Goal: Manage account settings

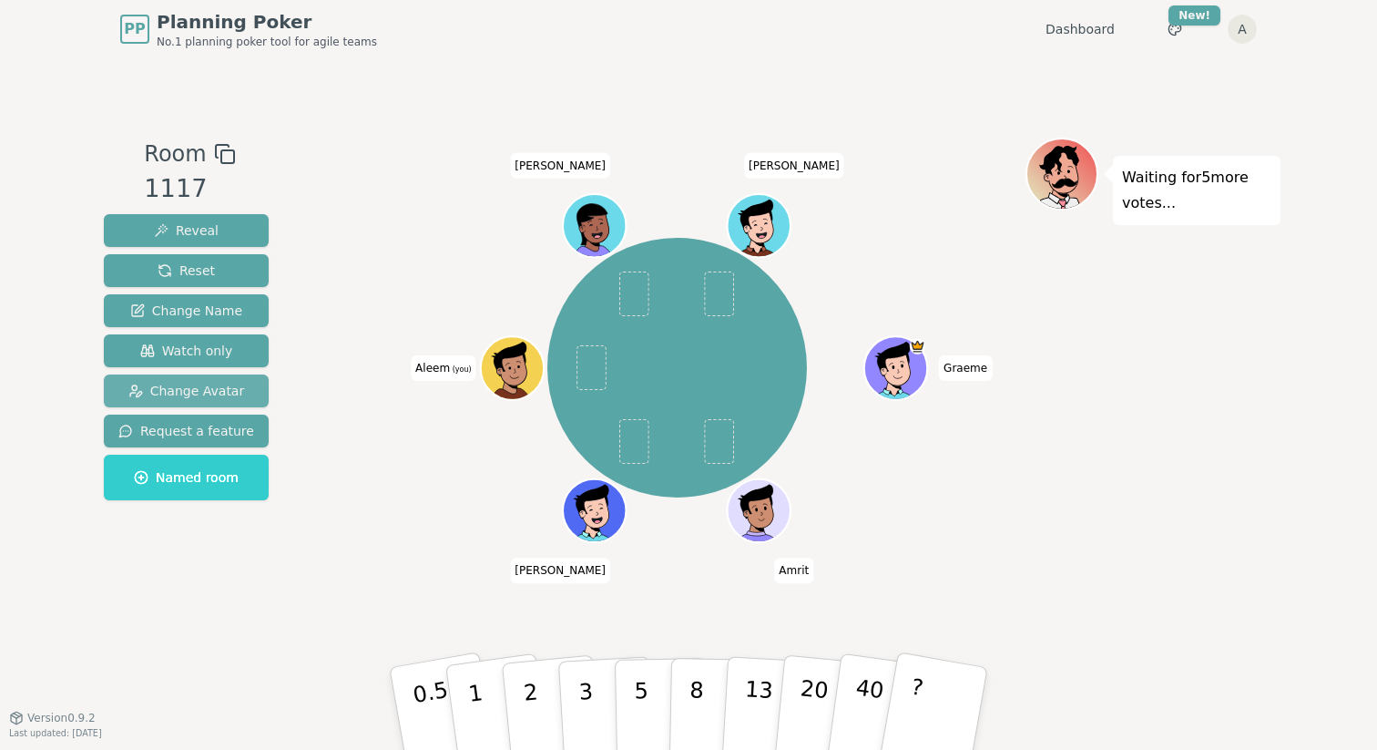
click at [206, 396] on span "Change Avatar" at bounding box center [186, 391] width 117 height 18
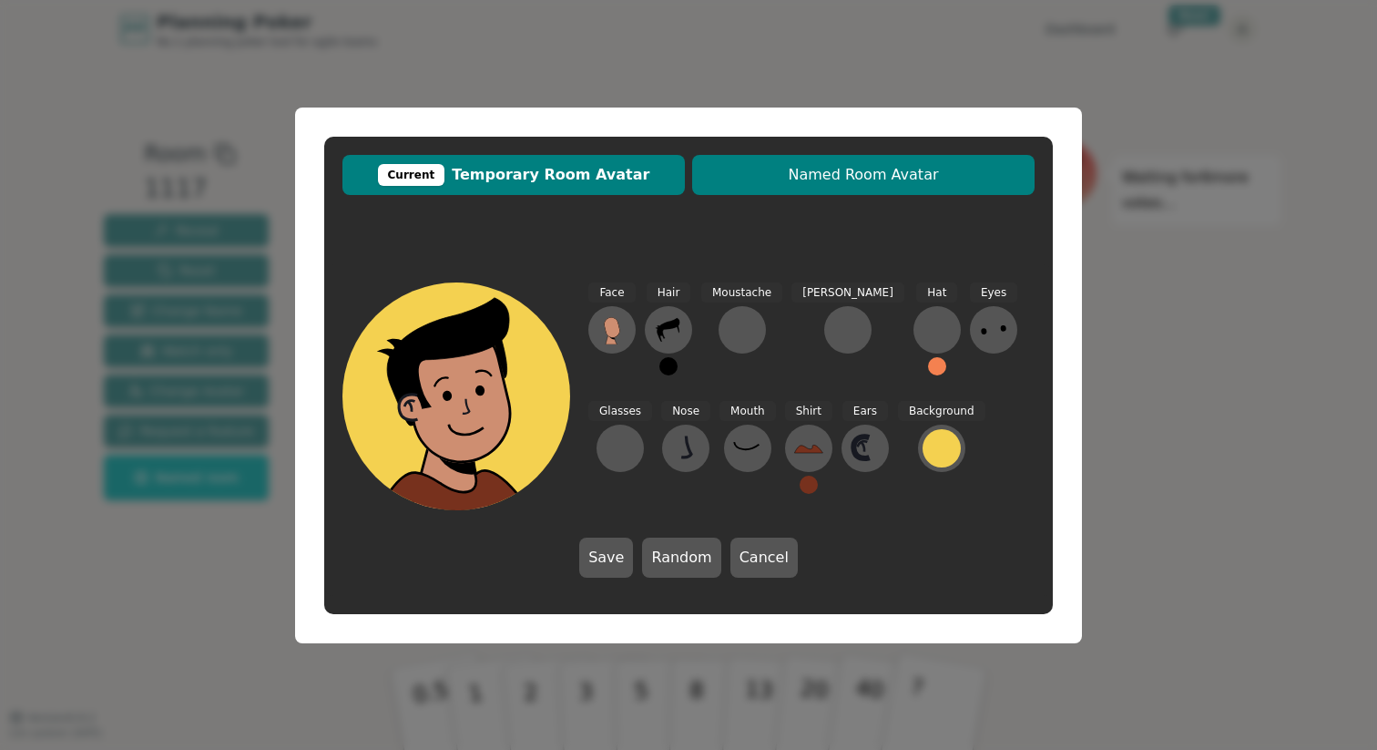
click at [848, 169] on span "Named Room Avatar" at bounding box center [863, 175] width 324 height 22
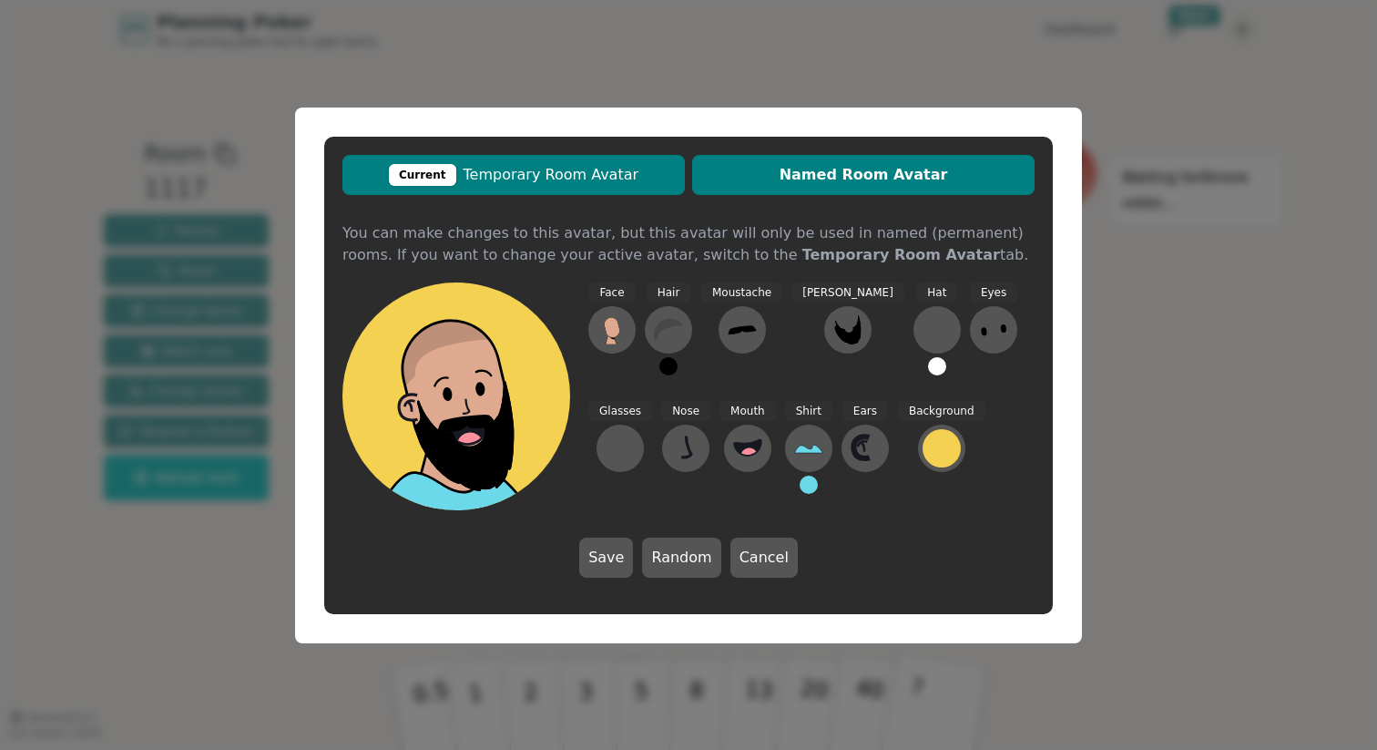
click at [616, 177] on span "Current Temporary Room Avatar" at bounding box center [514, 175] width 324 height 22
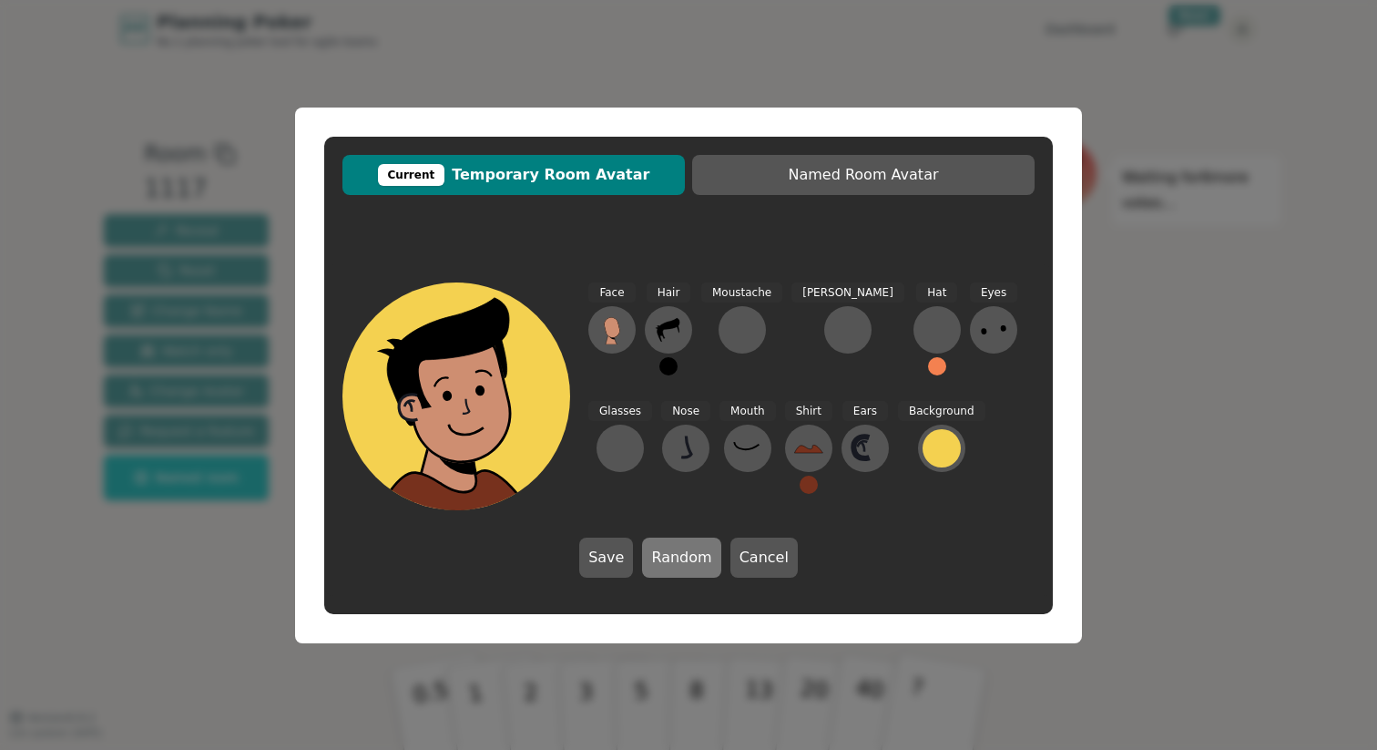
click at [696, 565] on button "Random" at bounding box center [681, 557] width 78 height 40
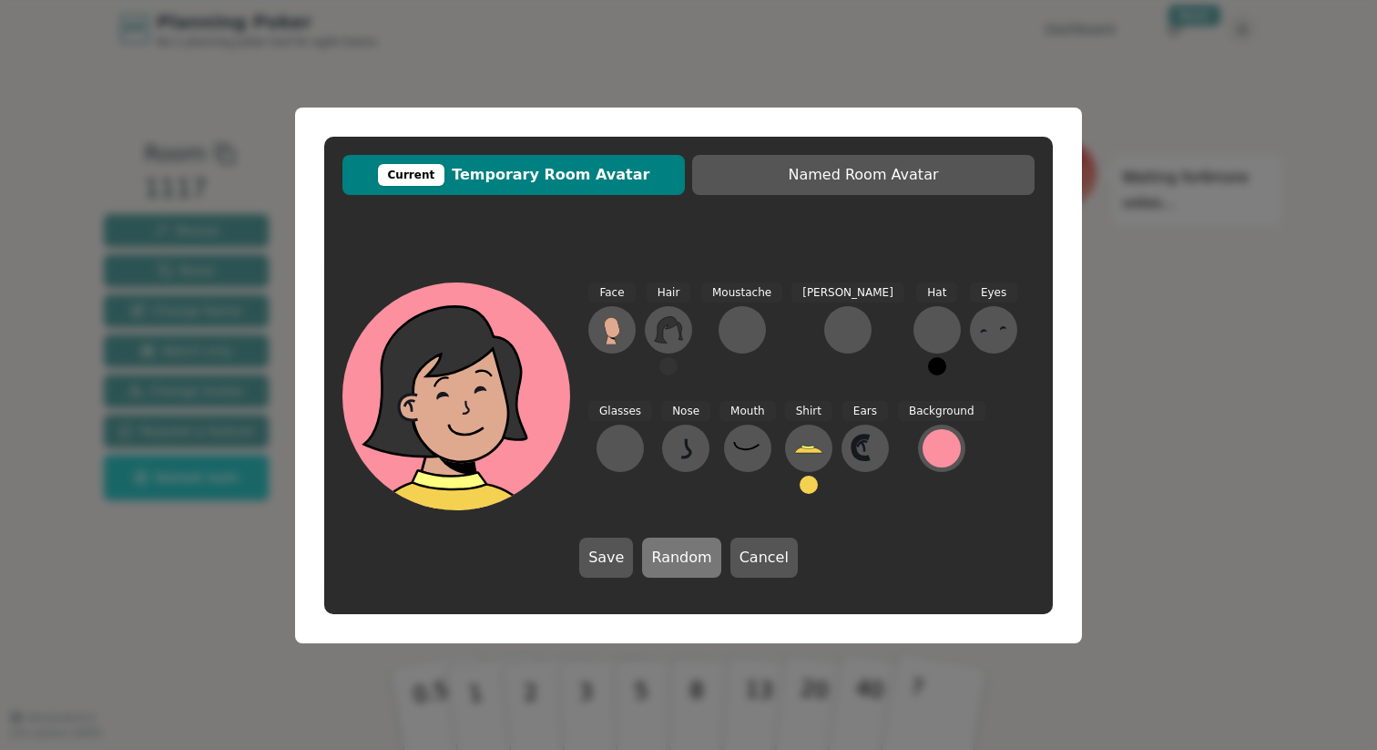
click at [696, 565] on button "Random" at bounding box center [681, 557] width 78 height 40
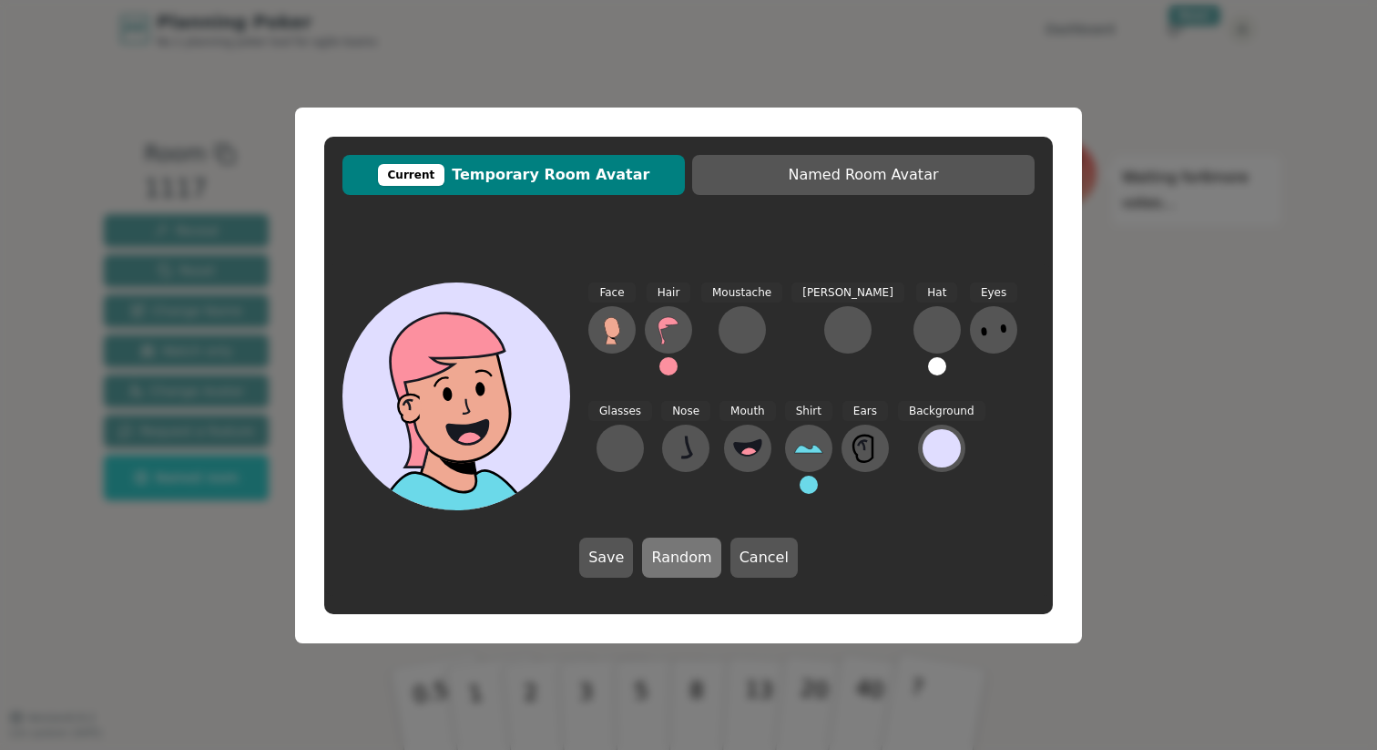
click at [696, 565] on button "Random" at bounding box center [681, 557] width 78 height 40
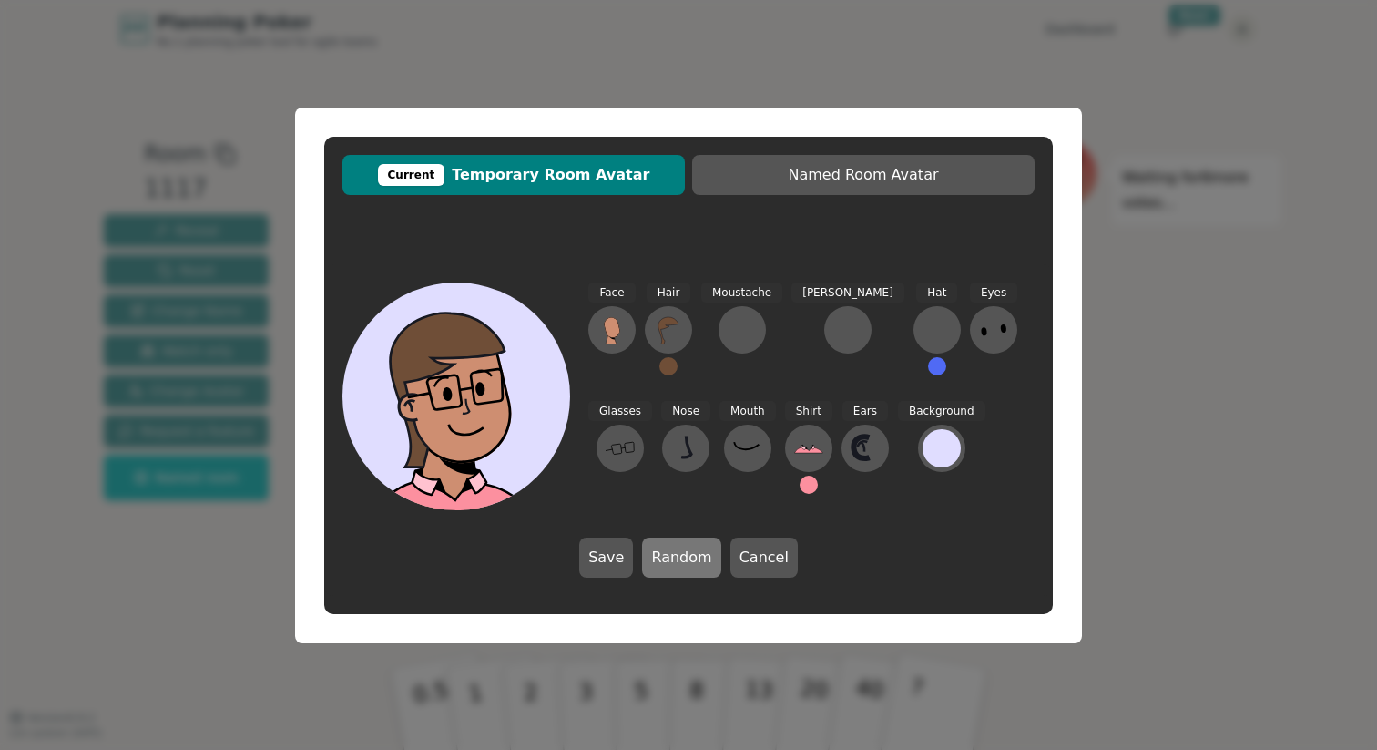
click at [696, 565] on button "Random" at bounding box center [681, 557] width 78 height 40
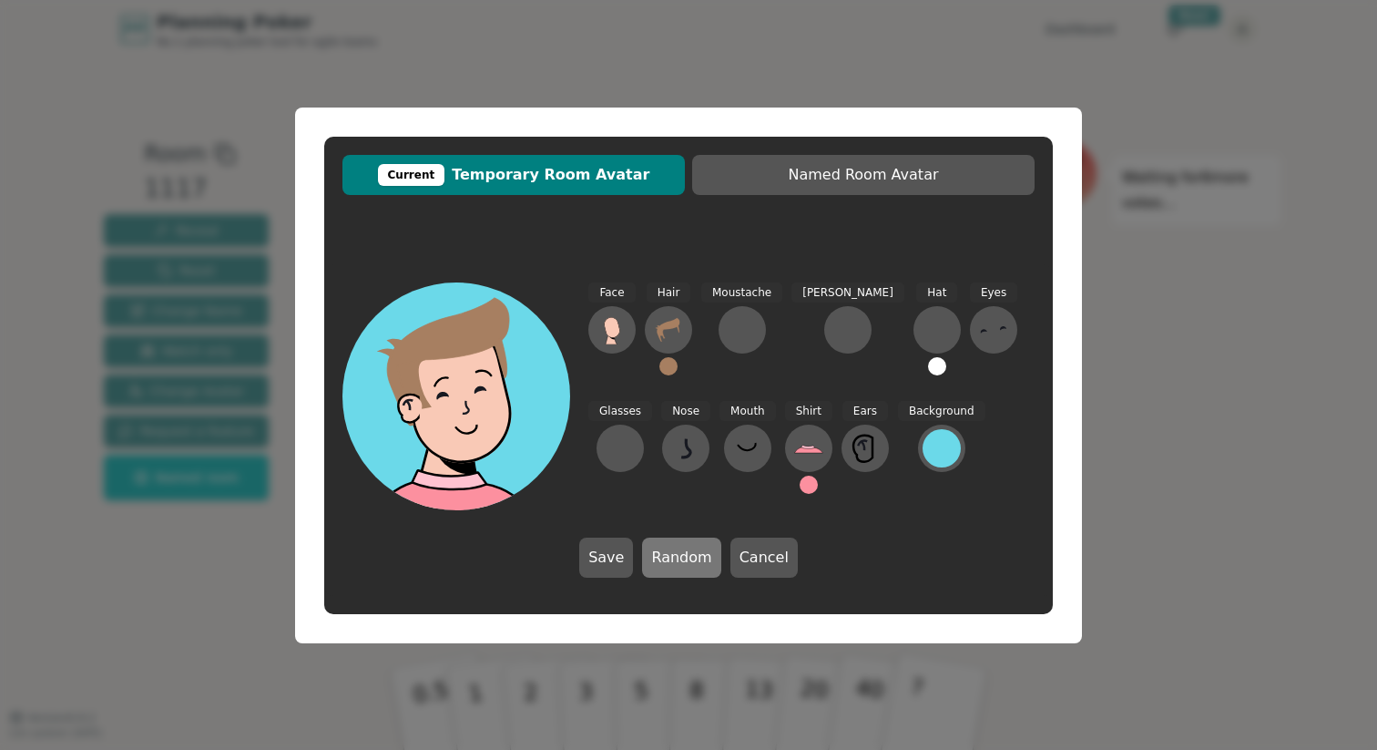
click at [696, 565] on button "Random" at bounding box center [681, 557] width 78 height 40
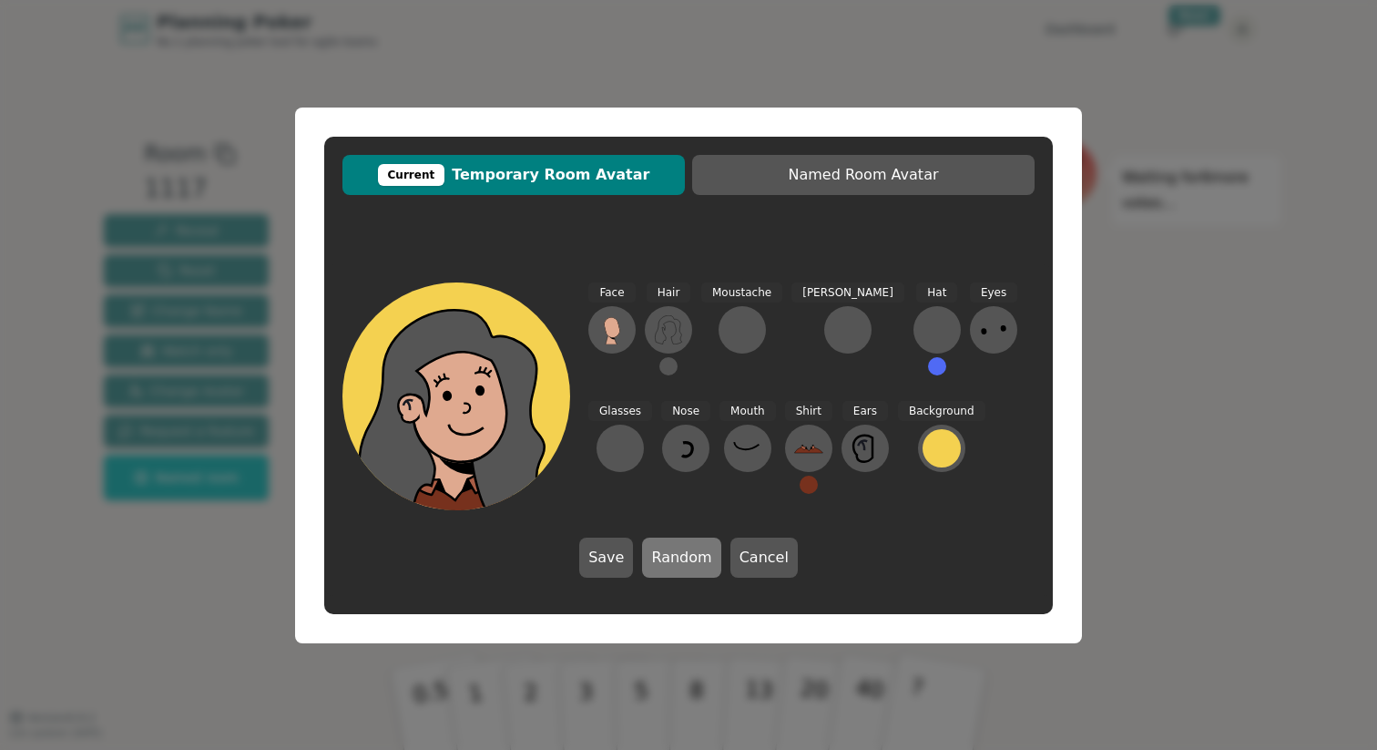
click at [696, 565] on button "Random" at bounding box center [681, 557] width 78 height 40
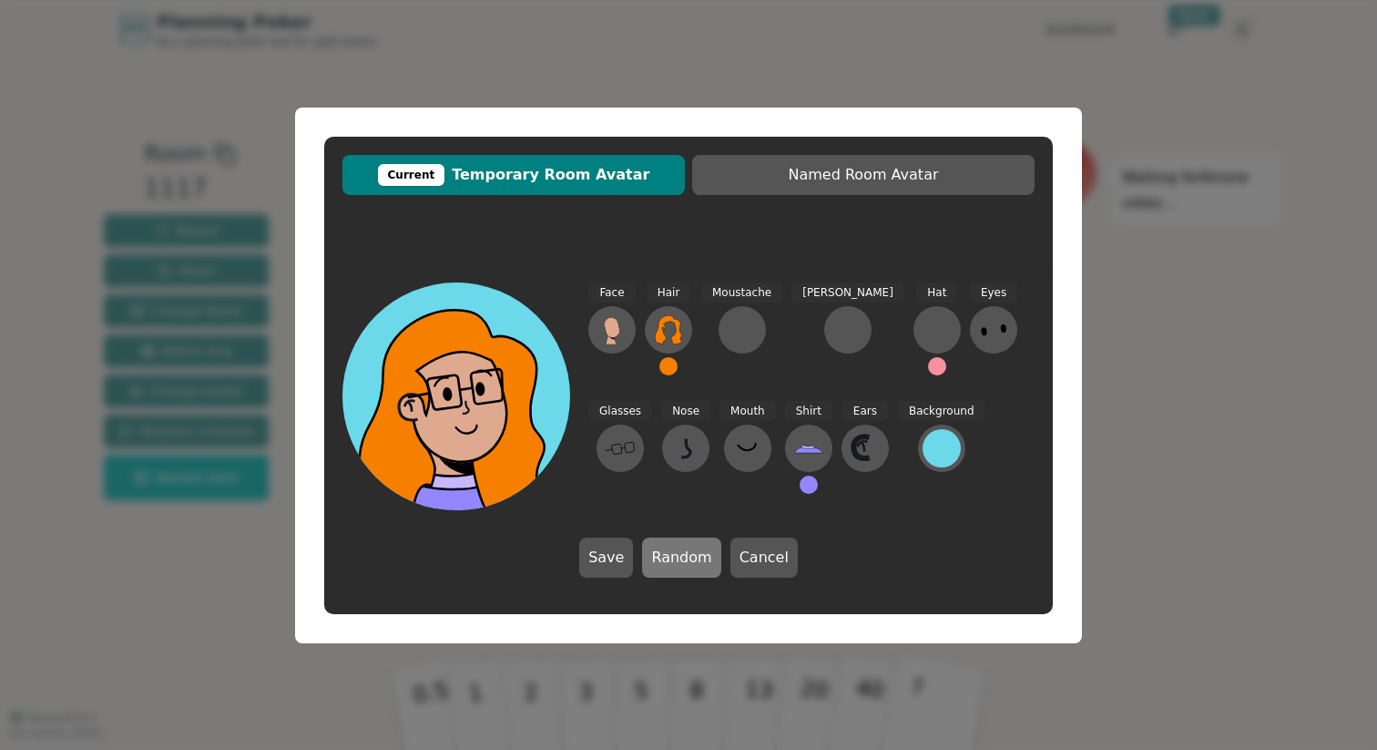
click at [696, 565] on button "Random" at bounding box center [681, 557] width 78 height 40
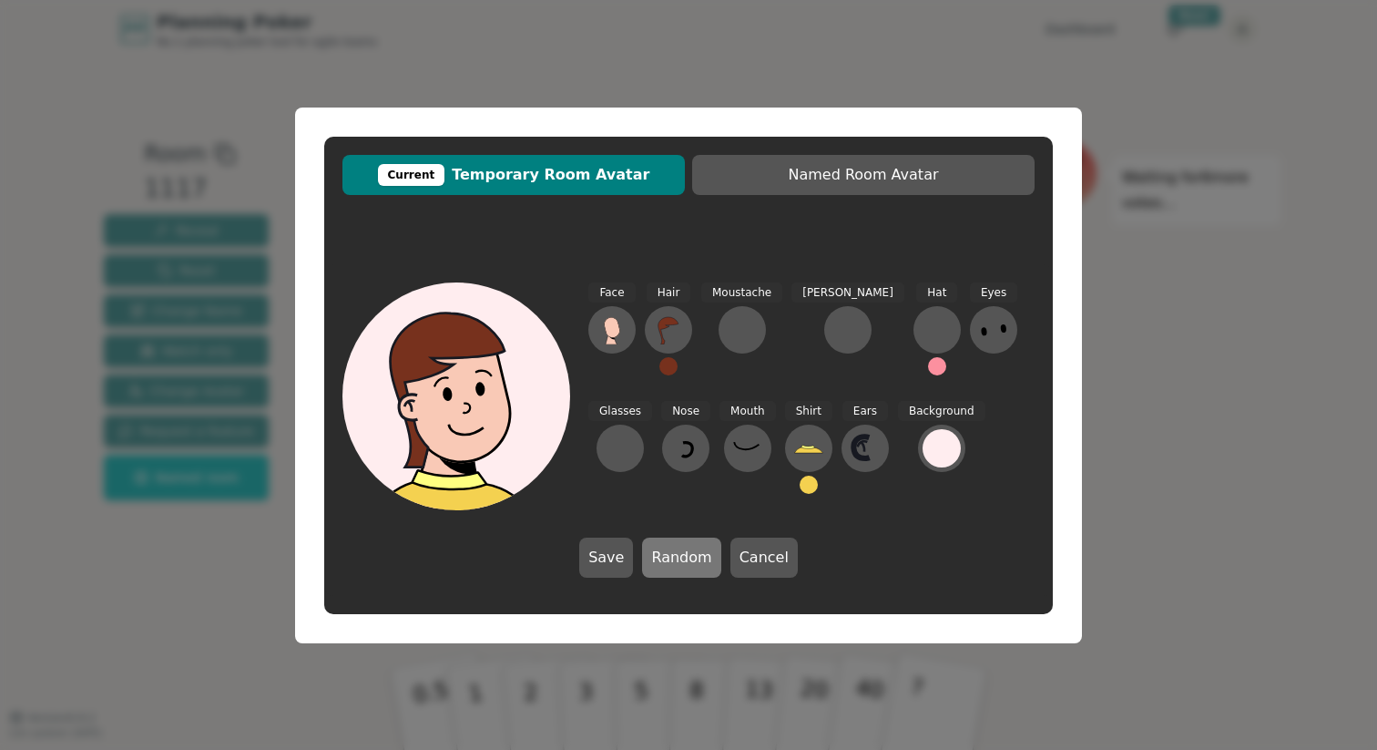
click at [696, 565] on button "Random" at bounding box center [681, 557] width 78 height 40
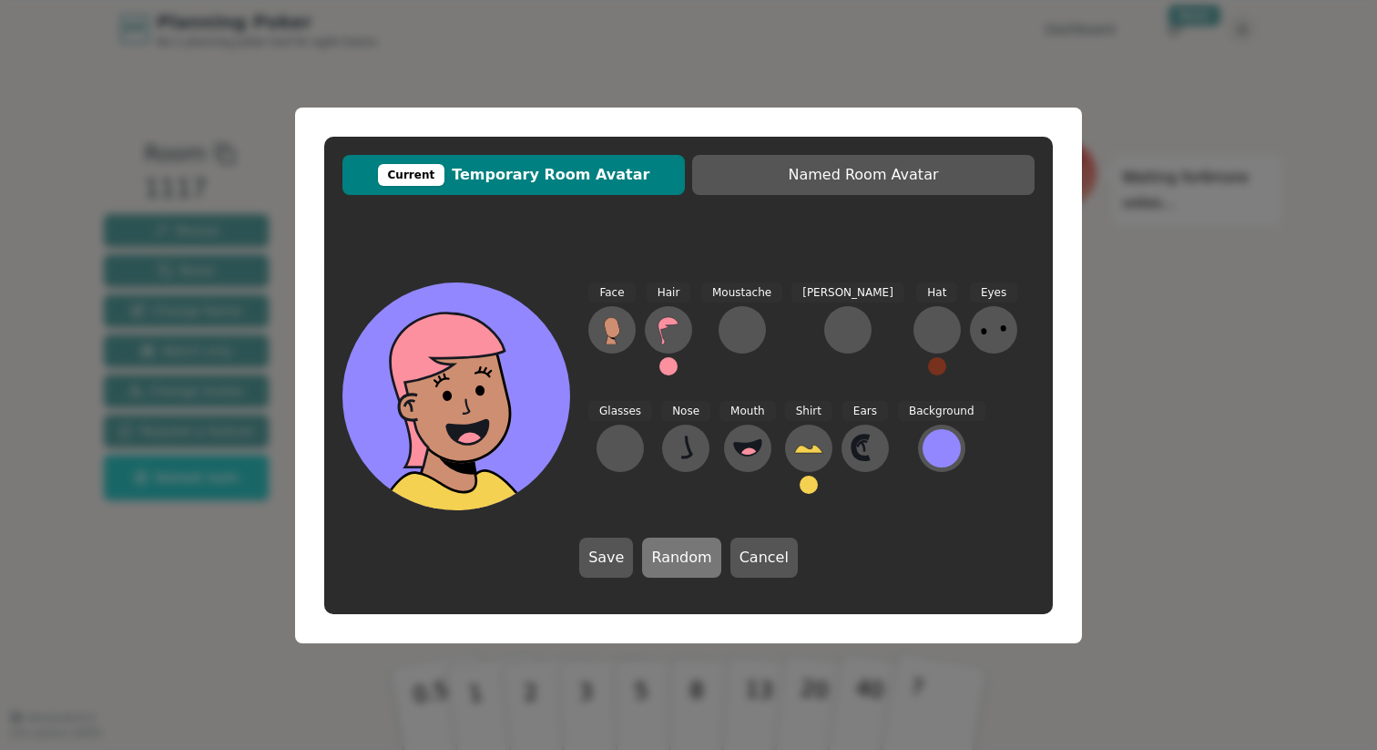
click at [696, 565] on button "Random" at bounding box center [681, 557] width 78 height 40
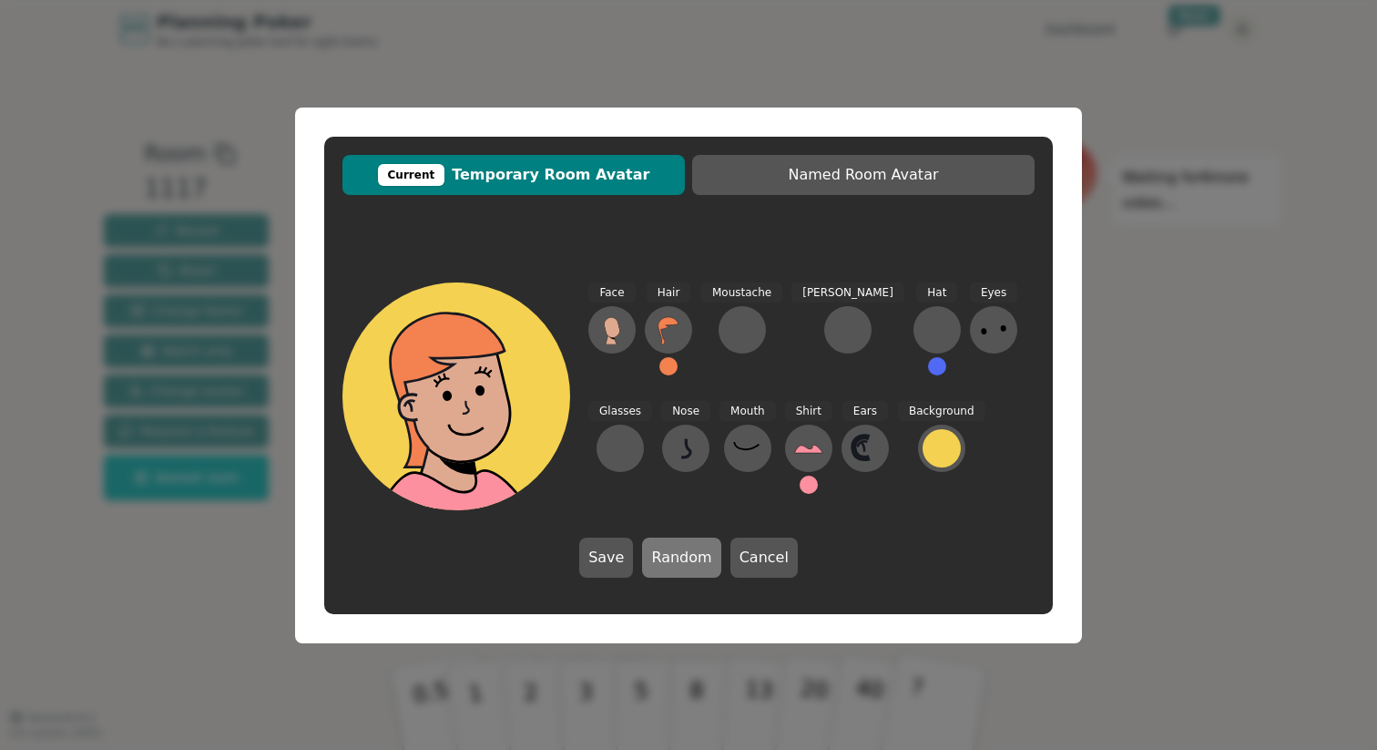
click at [696, 565] on button "Random" at bounding box center [681, 557] width 78 height 40
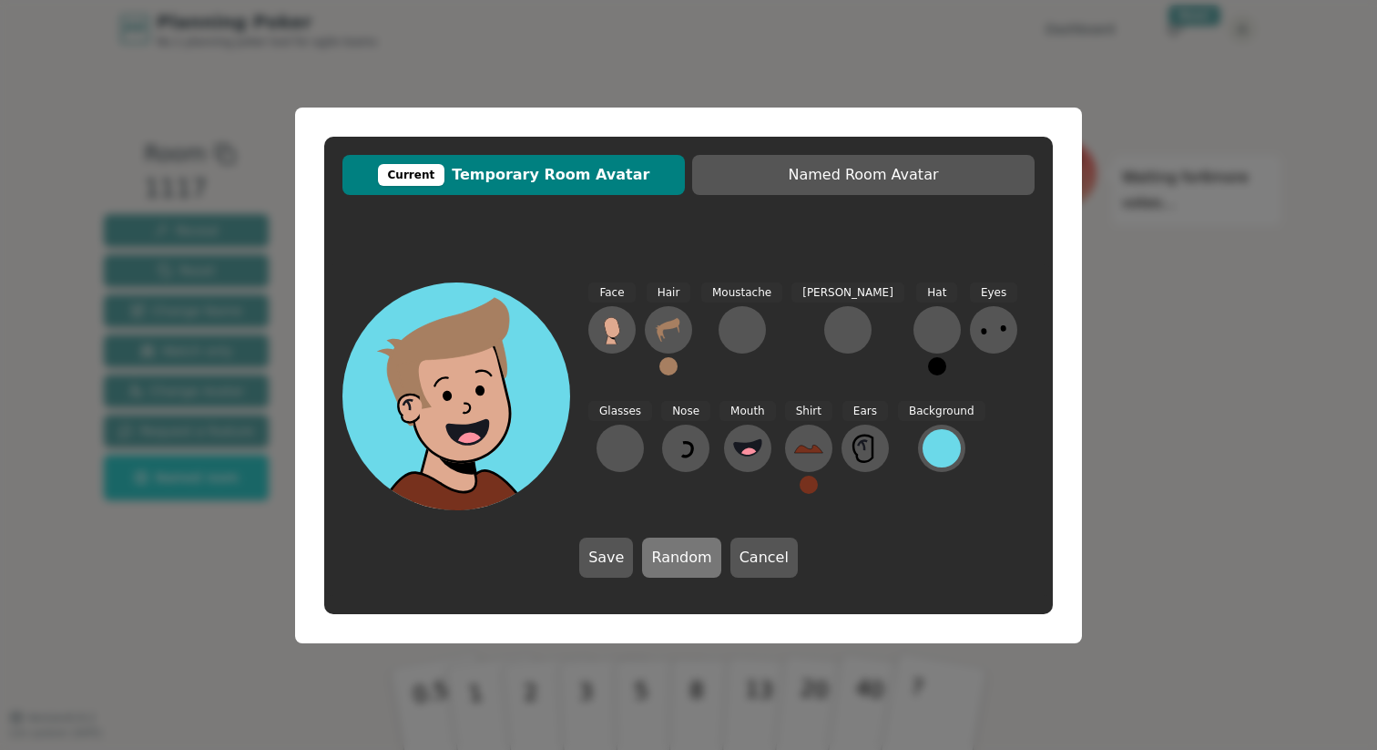
click at [696, 565] on button "Random" at bounding box center [681, 557] width 78 height 40
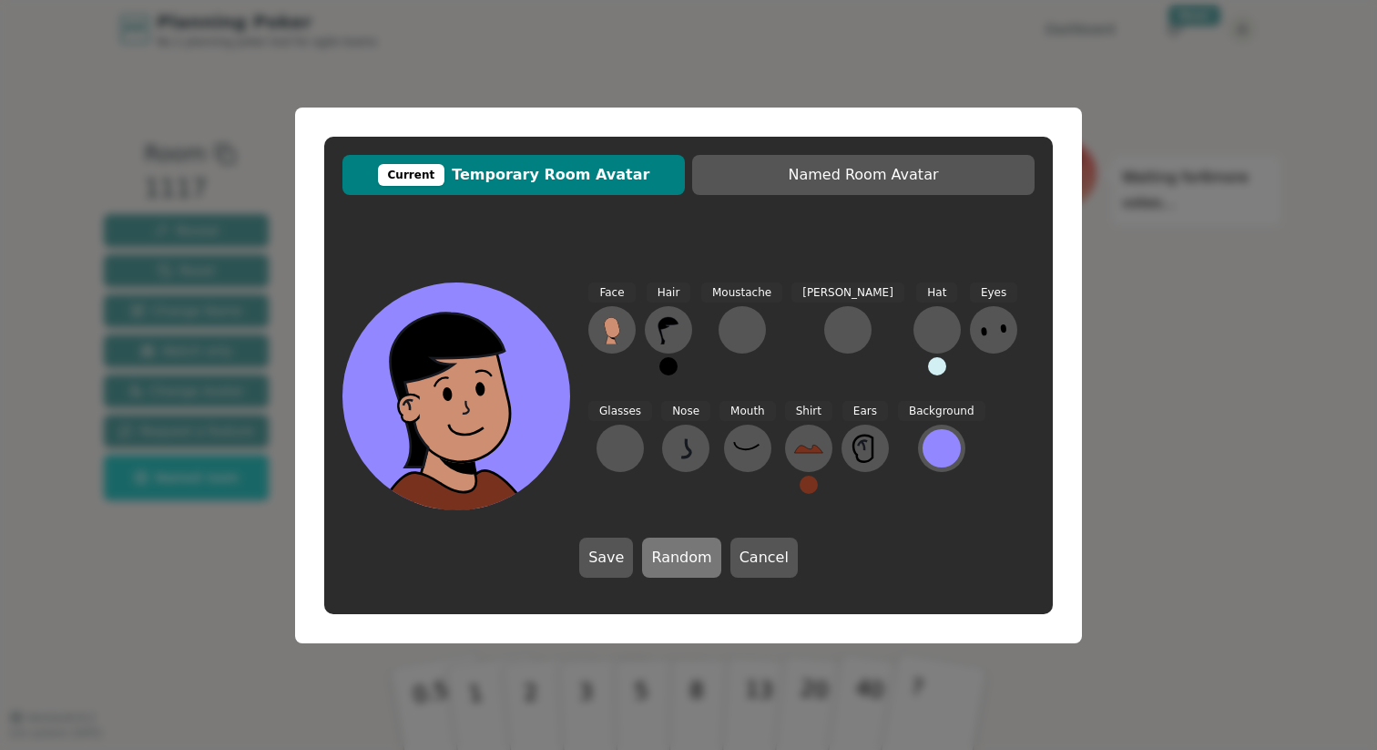
click at [696, 565] on button "Random" at bounding box center [681, 557] width 78 height 40
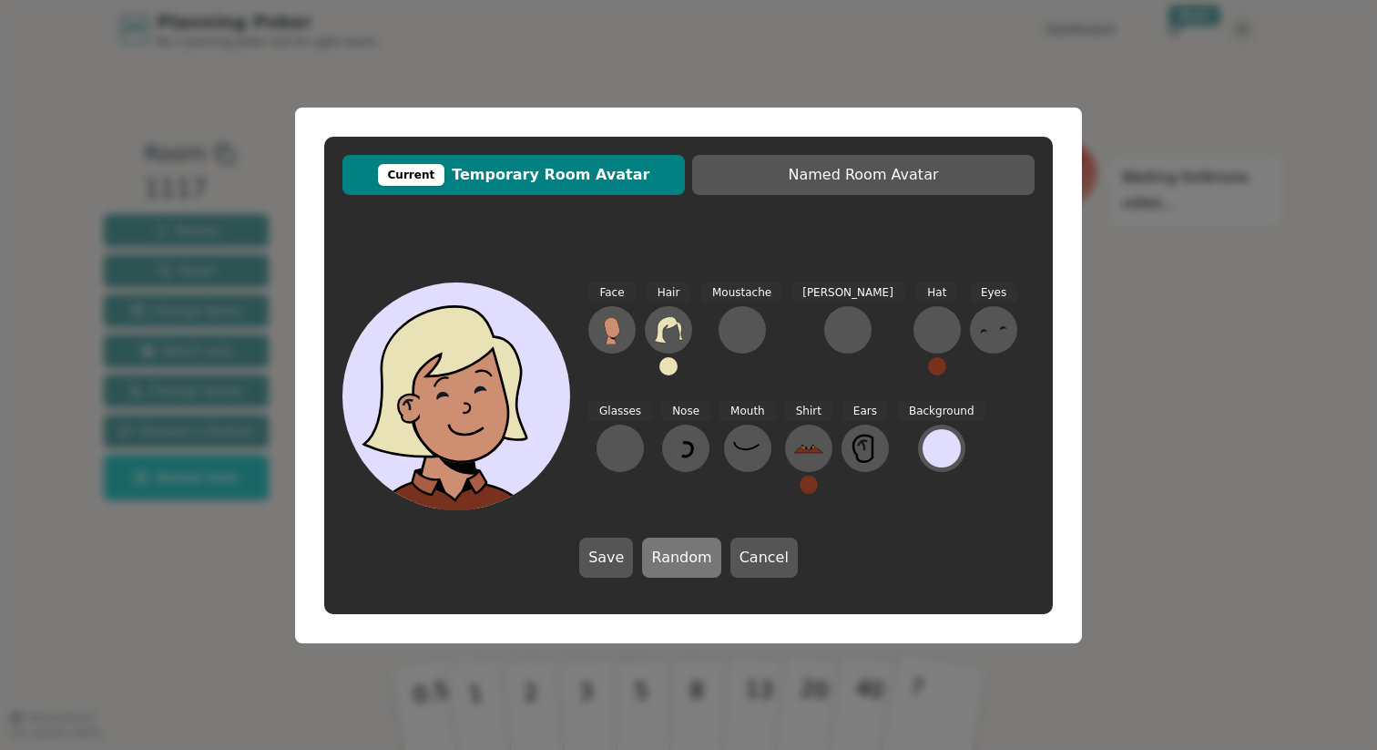
click at [696, 565] on button "Random" at bounding box center [681, 557] width 78 height 40
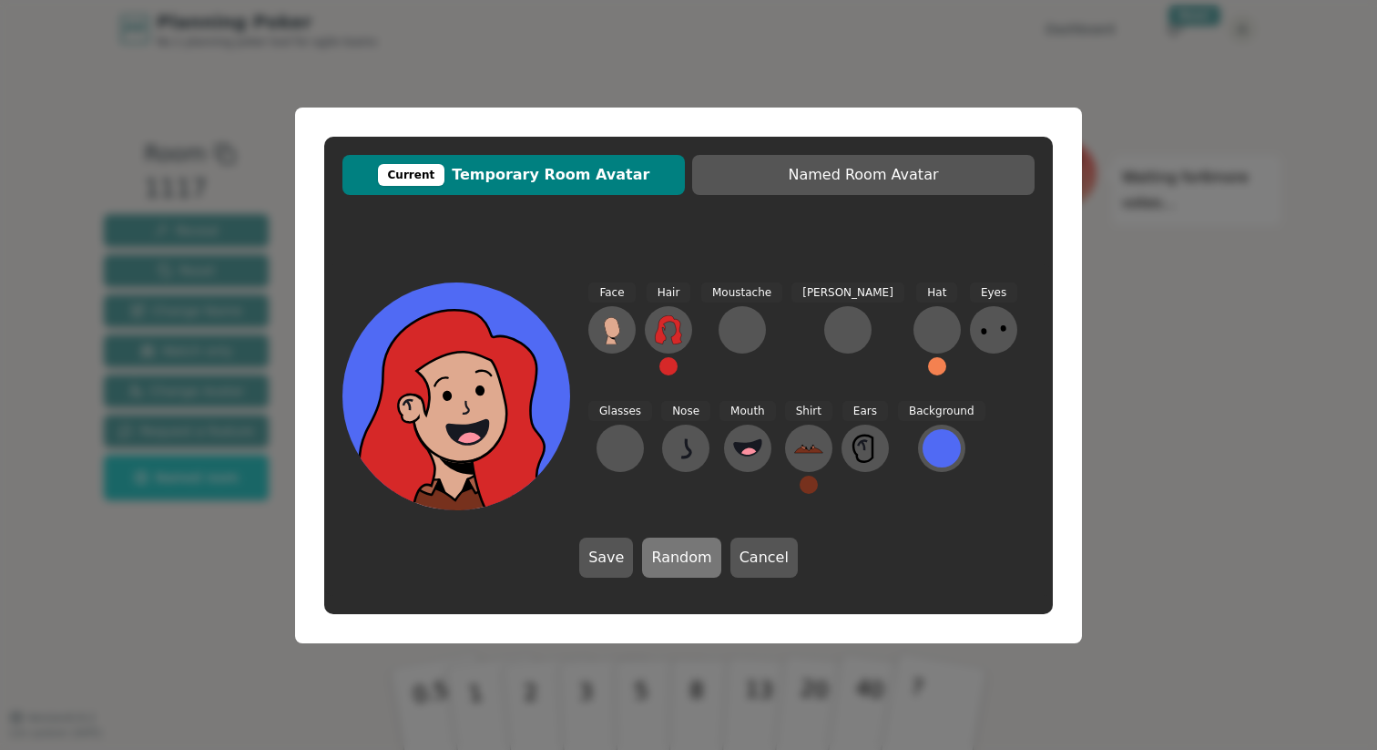
click at [696, 565] on button "Random" at bounding box center [681, 557] width 78 height 40
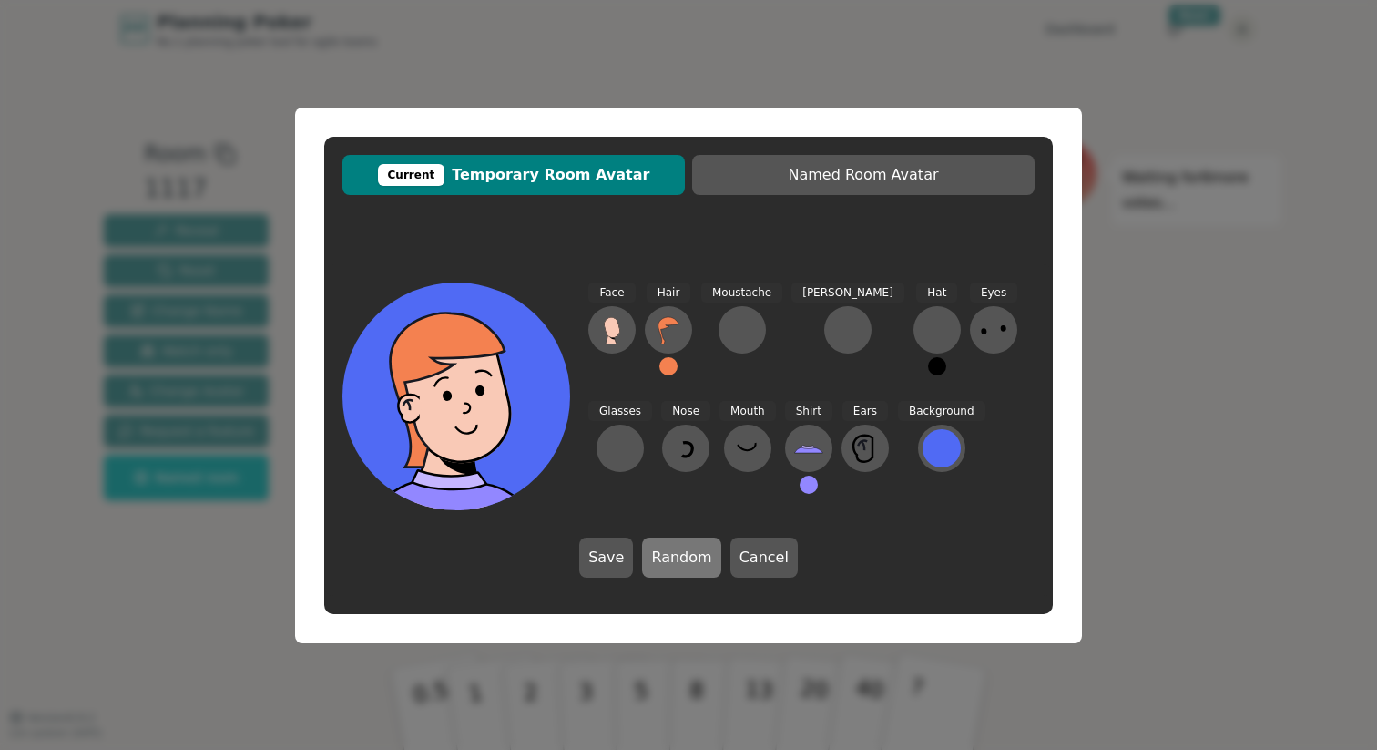
click at [696, 565] on button "Random" at bounding box center [681, 557] width 78 height 40
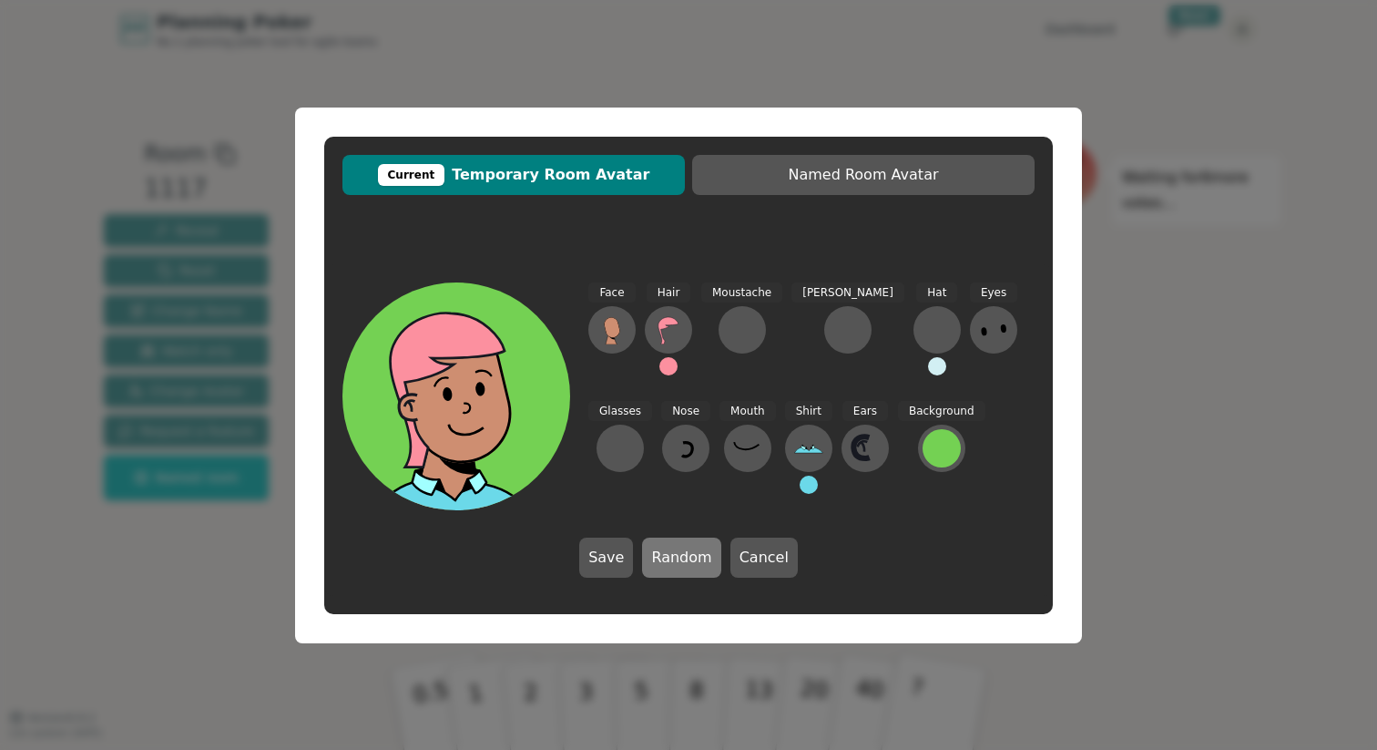
click at [696, 565] on button "Random" at bounding box center [681, 557] width 78 height 40
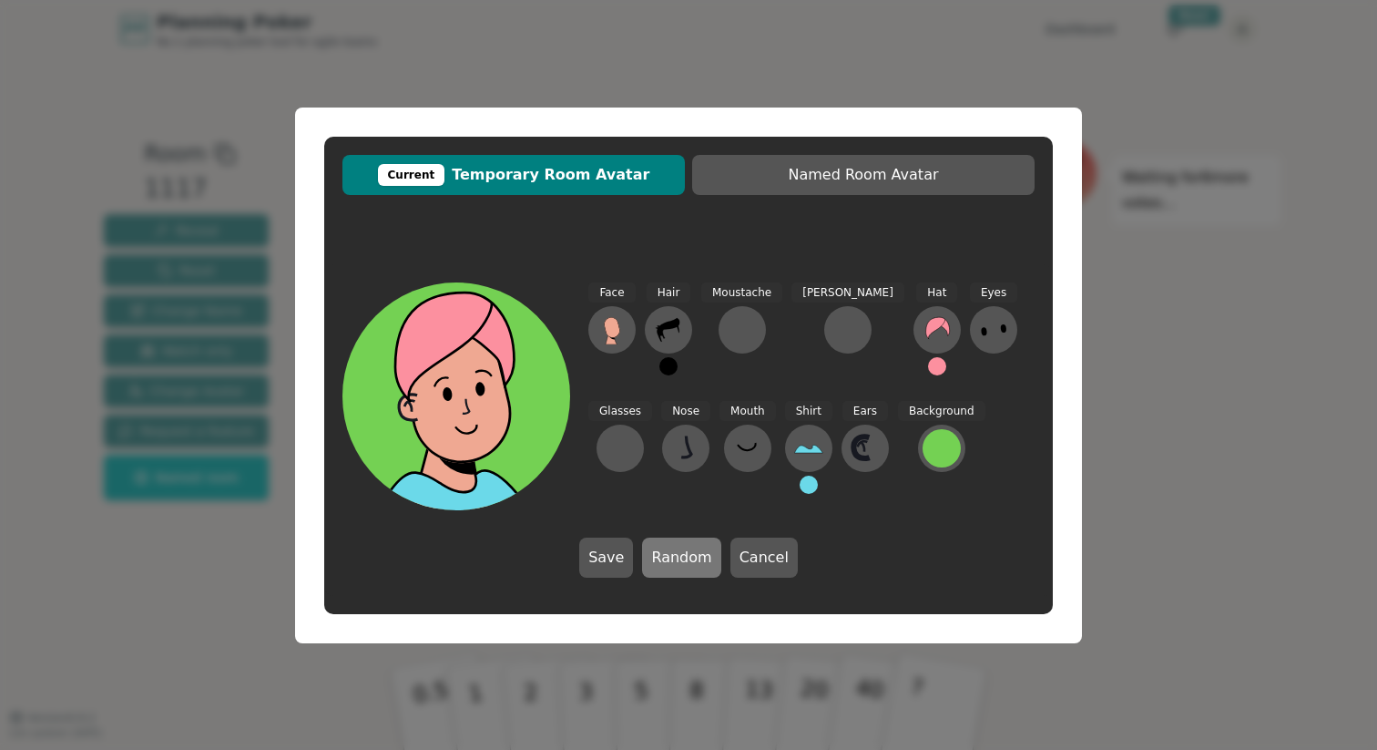
click at [696, 565] on button "Random" at bounding box center [681, 557] width 78 height 40
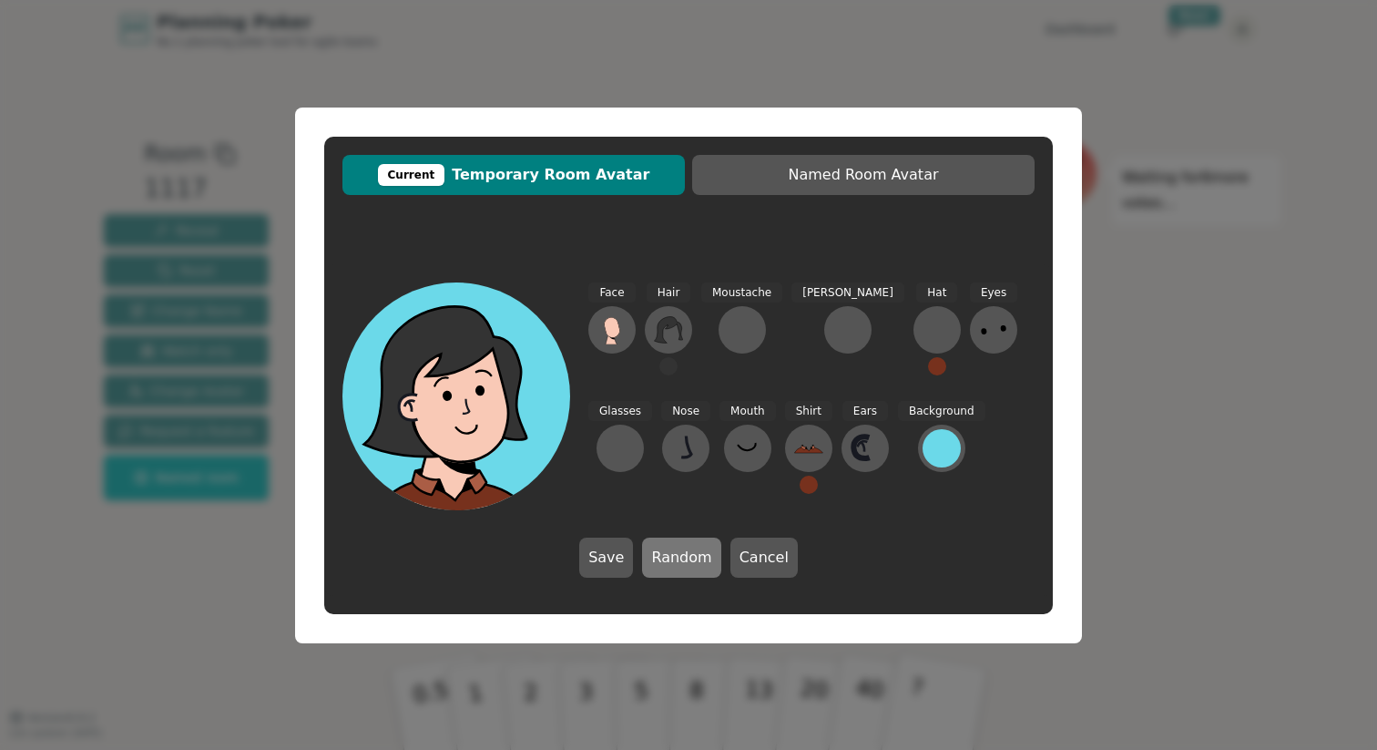
click at [696, 565] on button "Random" at bounding box center [681, 557] width 78 height 40
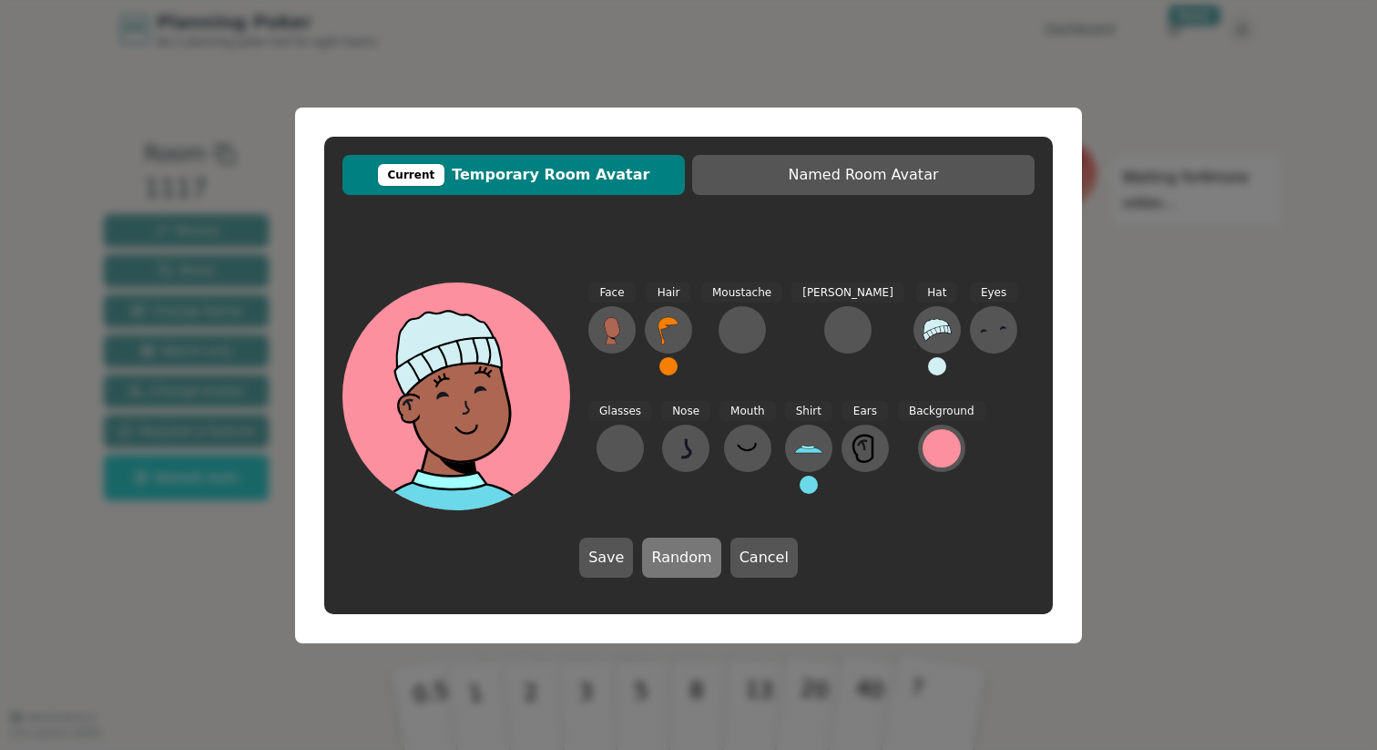
click at [696, 565] on button "Random" at bounding box center [681, 557] width 78 height 40
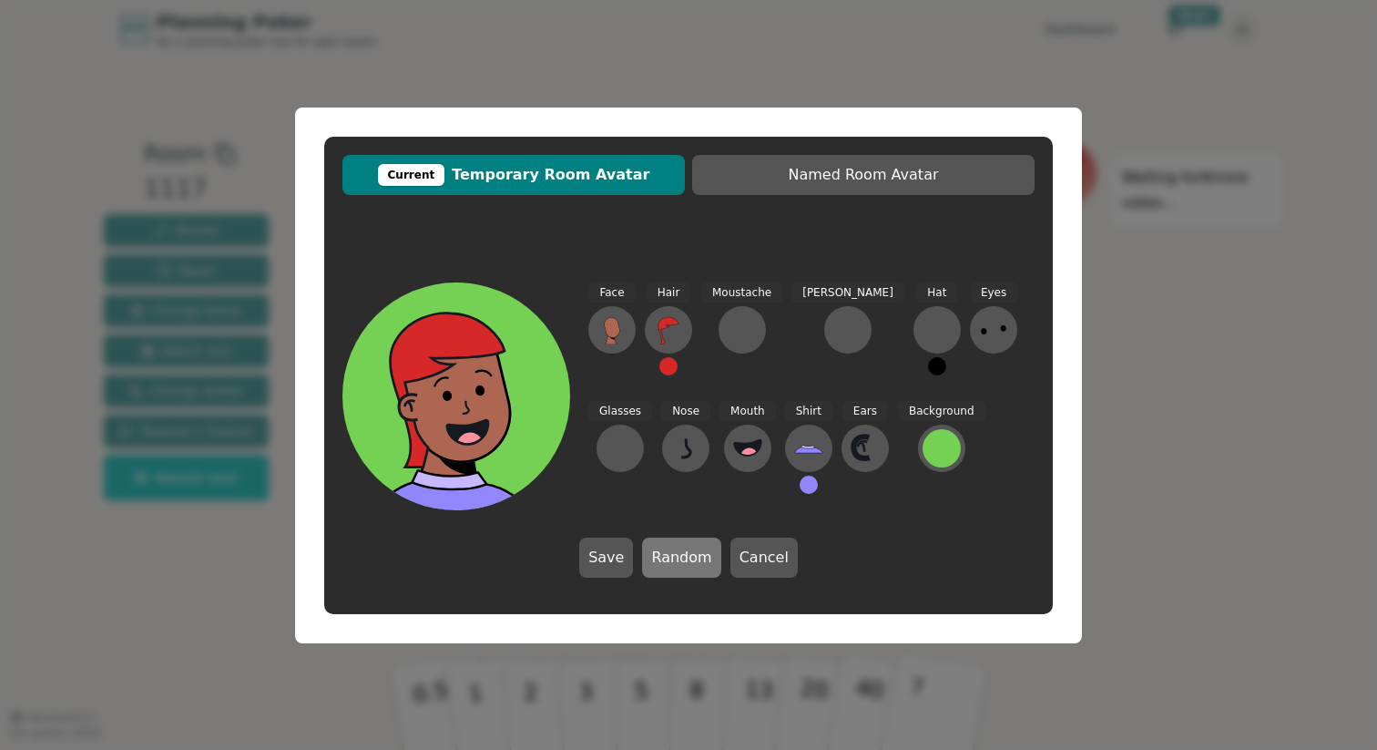
click at [696, 565] on button "Random" at bounding box center [681, 557] width 78 height 40
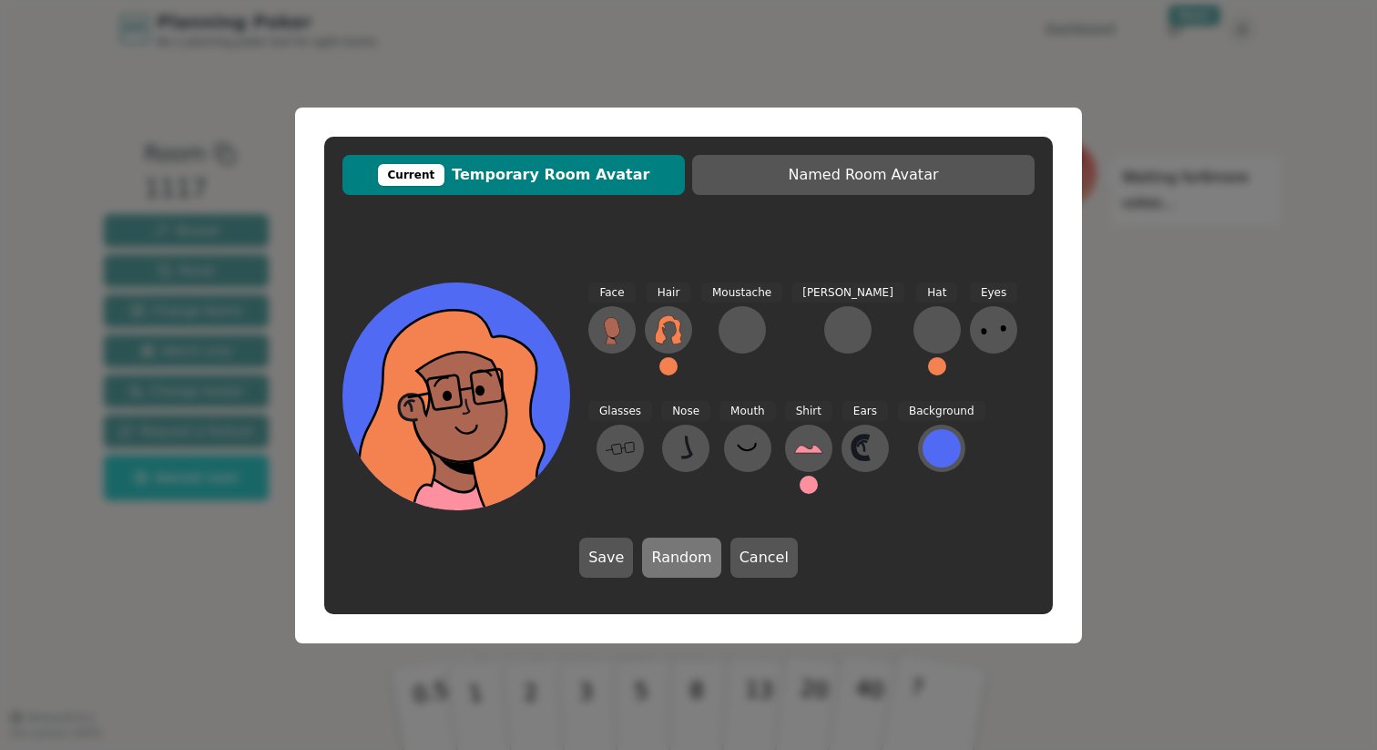
click at [696, 565] on button "Random" at bounding box center [681, 557] width 78 height 40
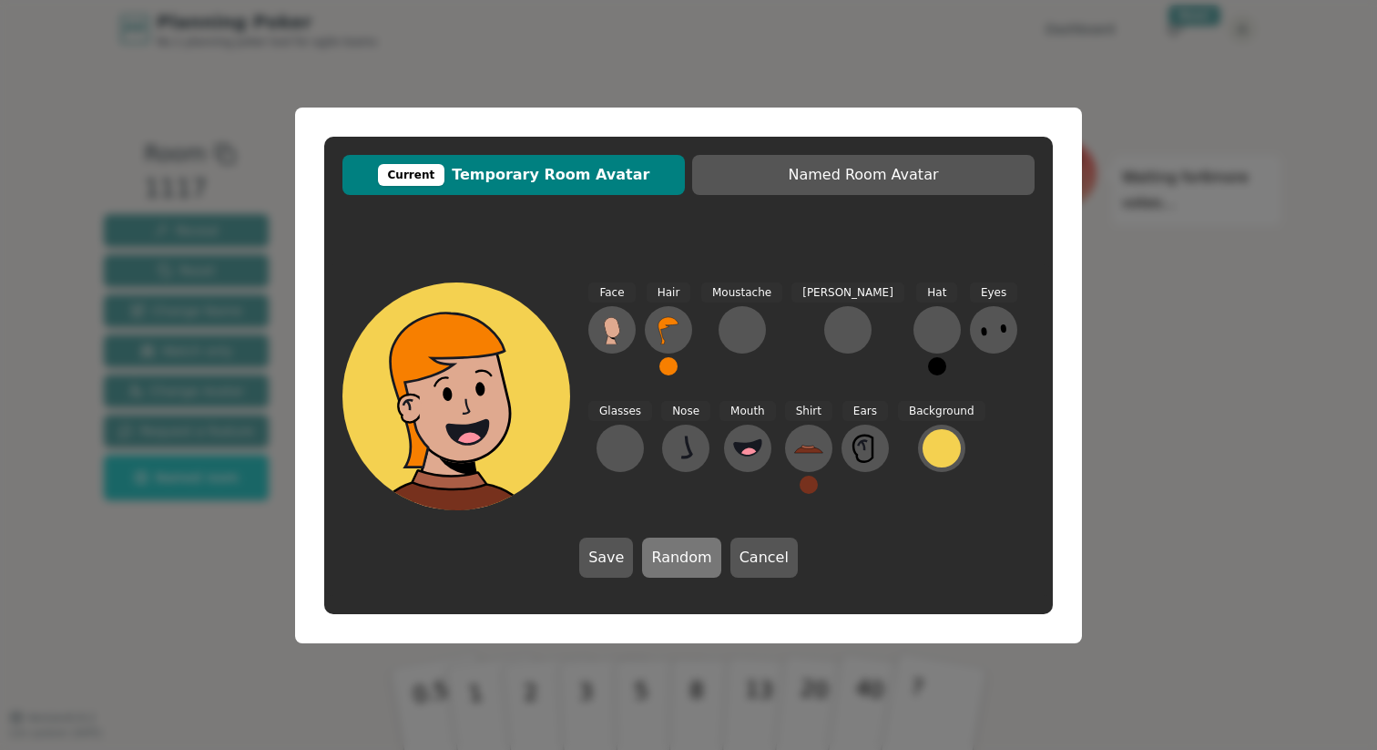
click at [696, 565] on button "Random" at bounding box center [681, 557] width 78 height 40
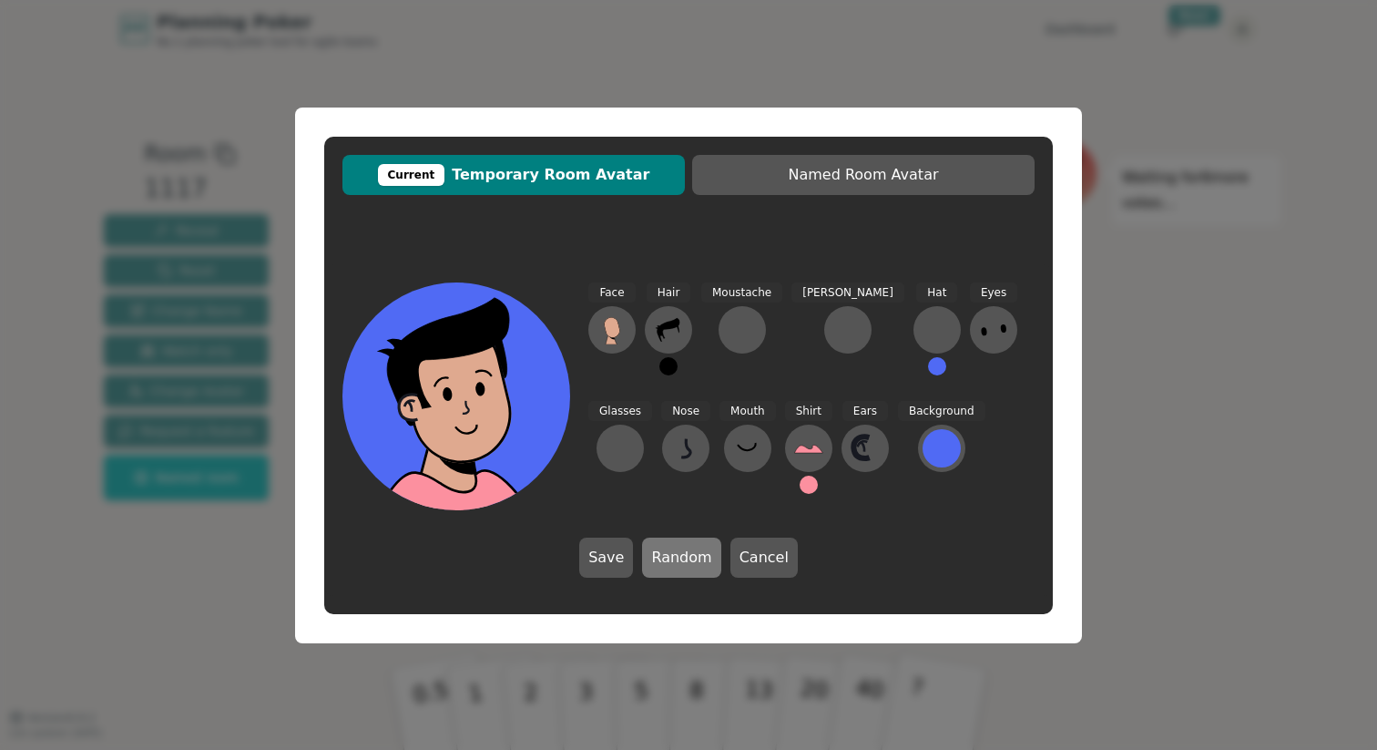
click at [696, 565] on button "Random" at bounding box center [681, 557] width 78 height 40
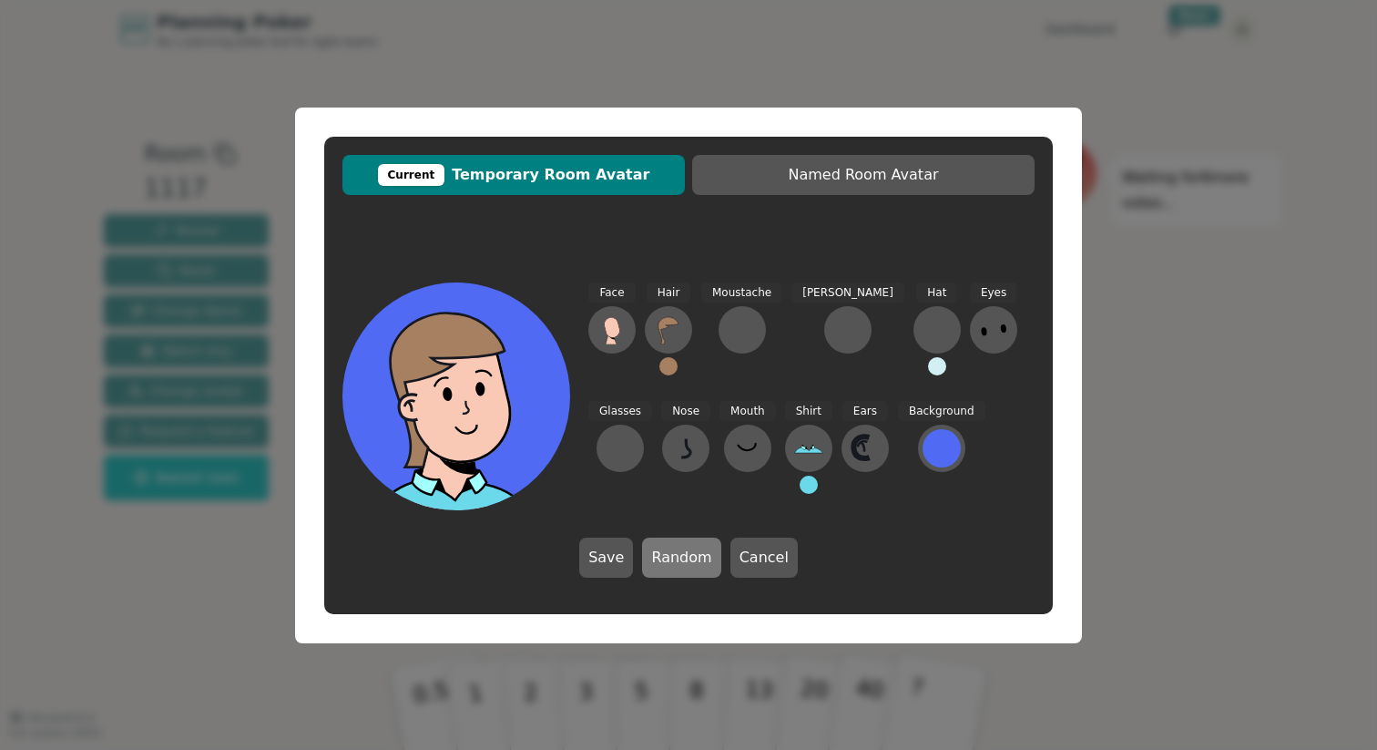
click at [696, 565] on button "Random" at bounding box center [681, 557] width 78 height 40
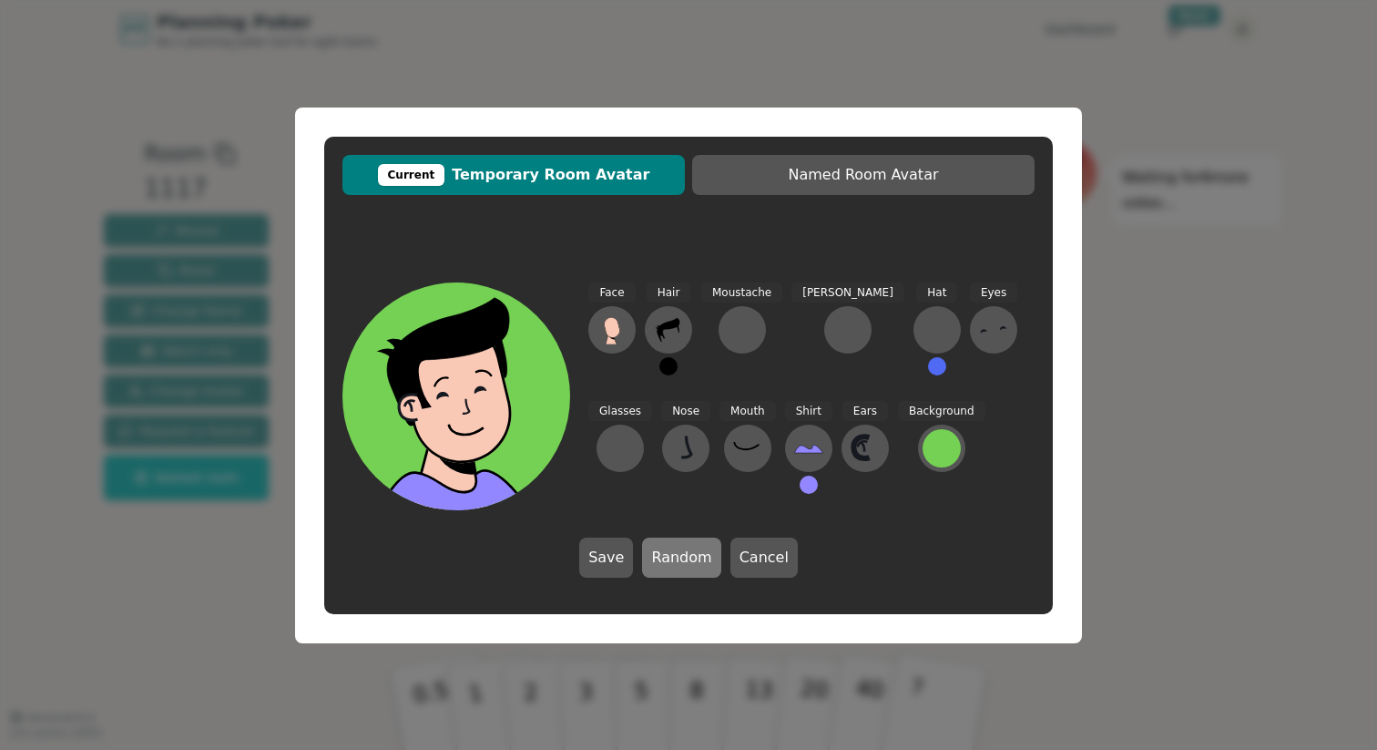
click at [696, 565] on button "Random" at bounding box center [681, 557] width 78 height 40
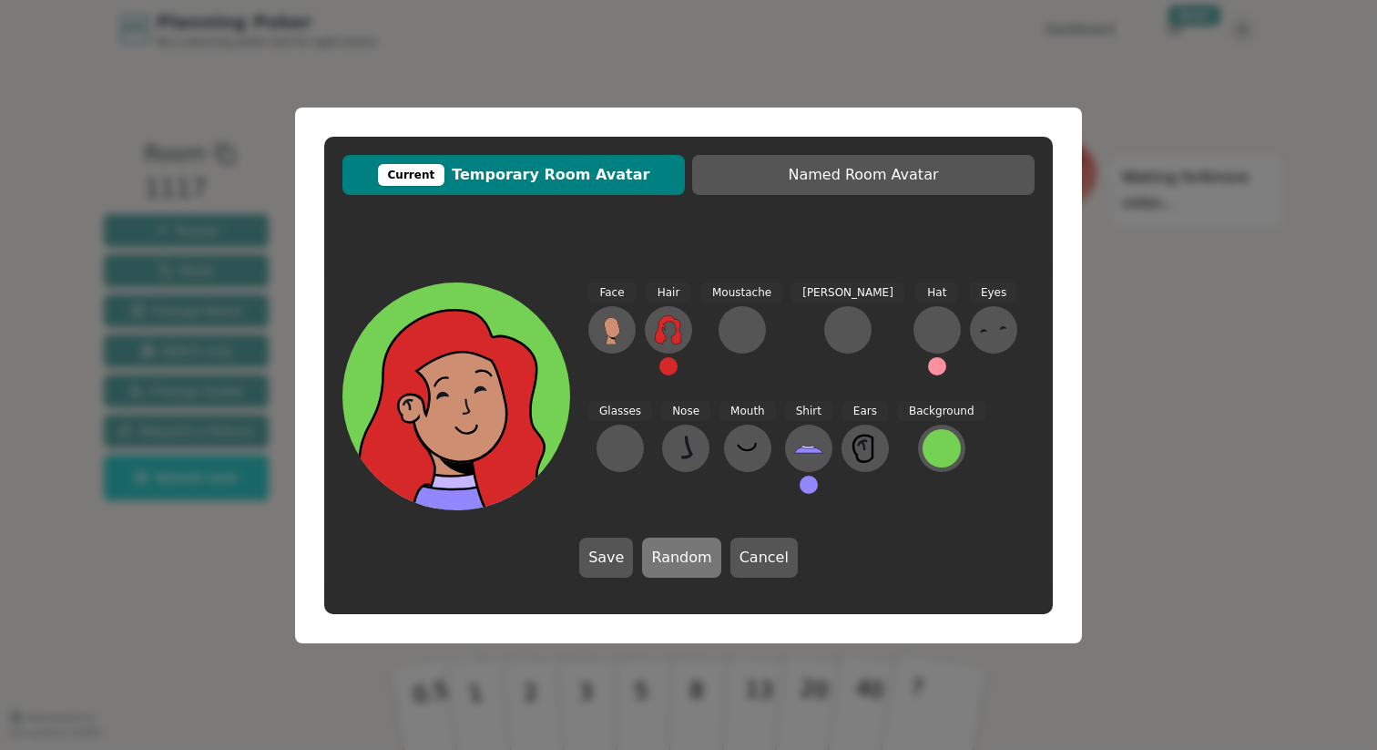
click at [696, 565] on button "Random" at bounding box center [681, 557] width 78 height 40
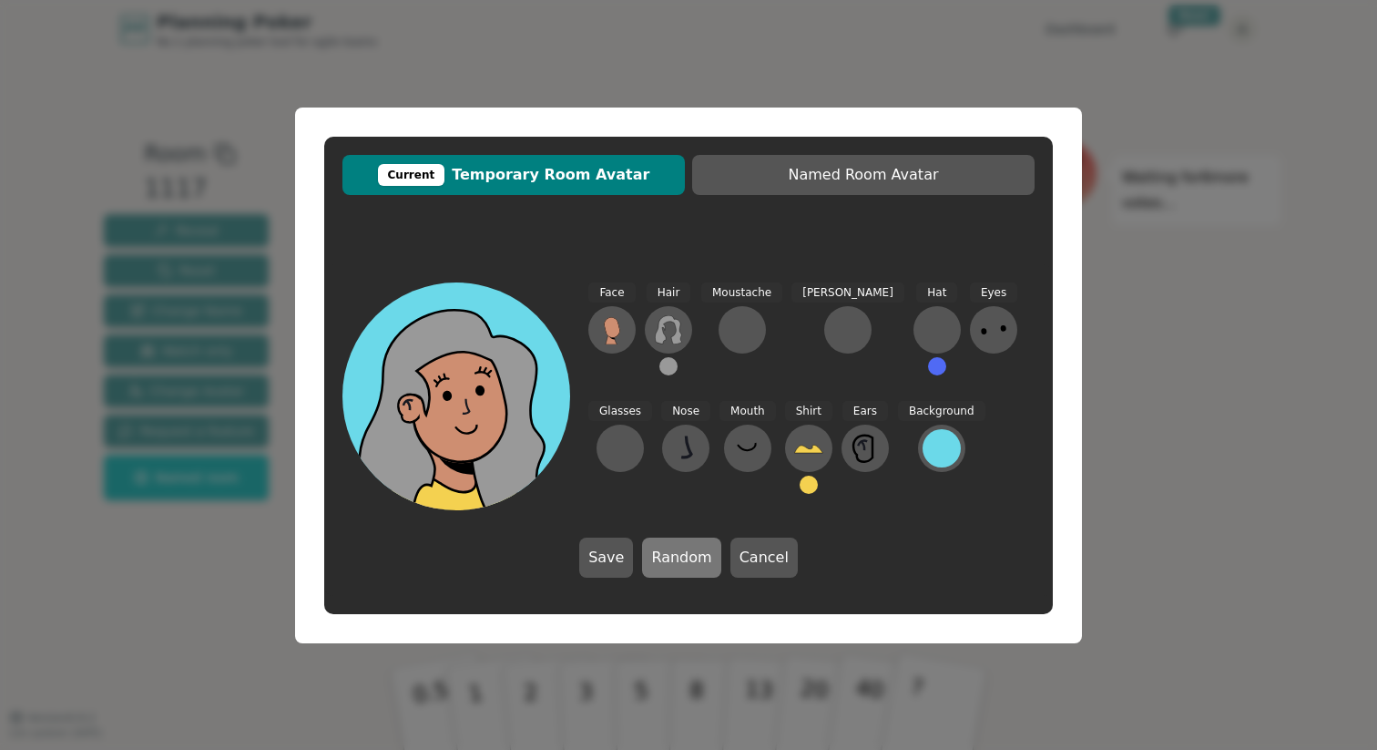
click at [696, 565] on button "Random" at bounding box center [681, 557] width 78 height 40
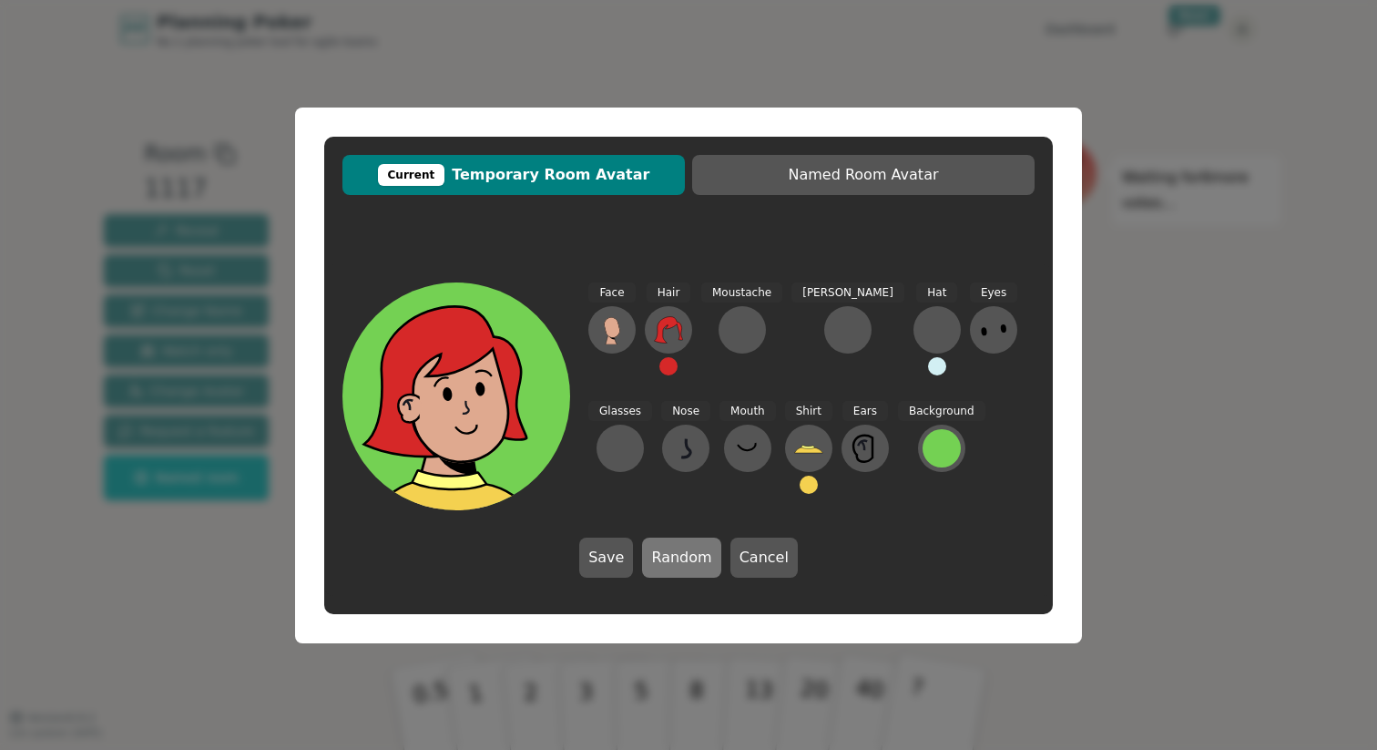
click at [696, 565] on button "Random" at bounding box center [681, 557] width 78 height 40
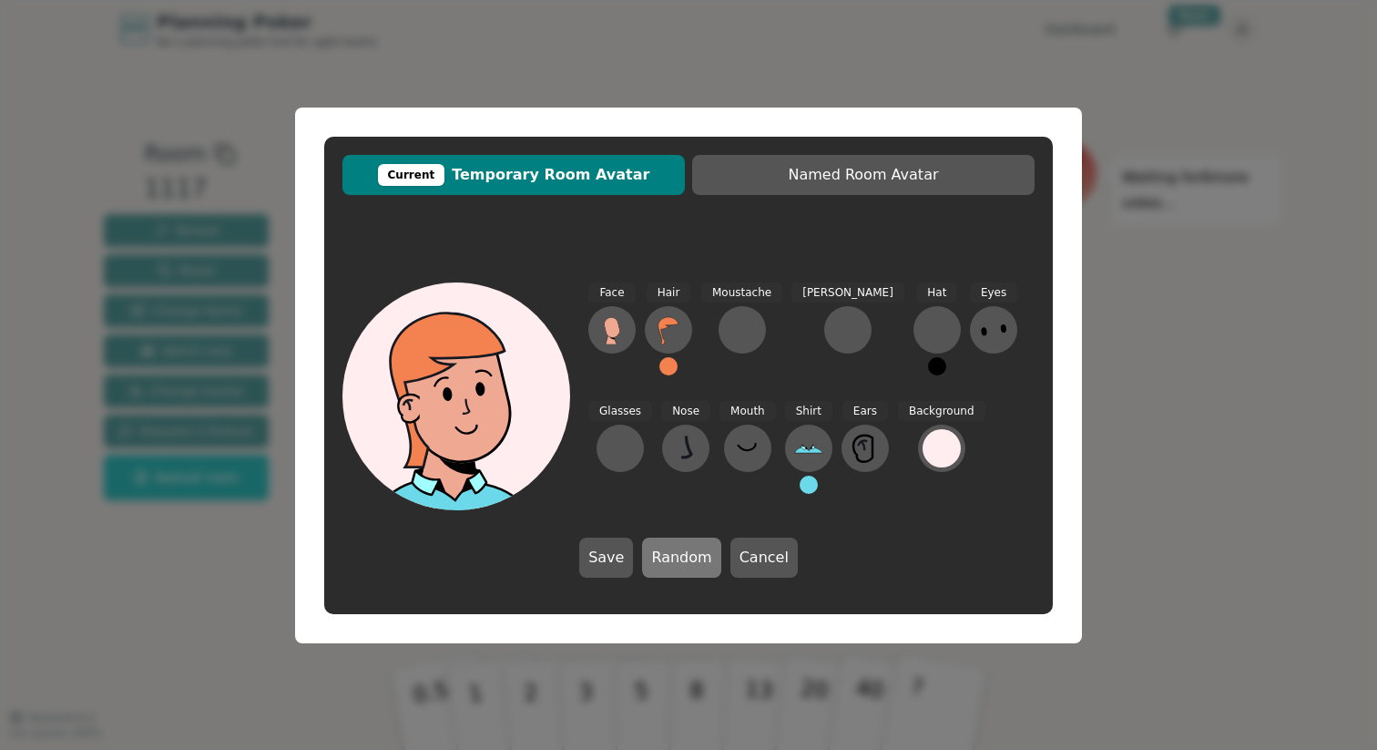
click at [696, 565] on button "Random" at bounding box center [681, 557] width 78 height 40
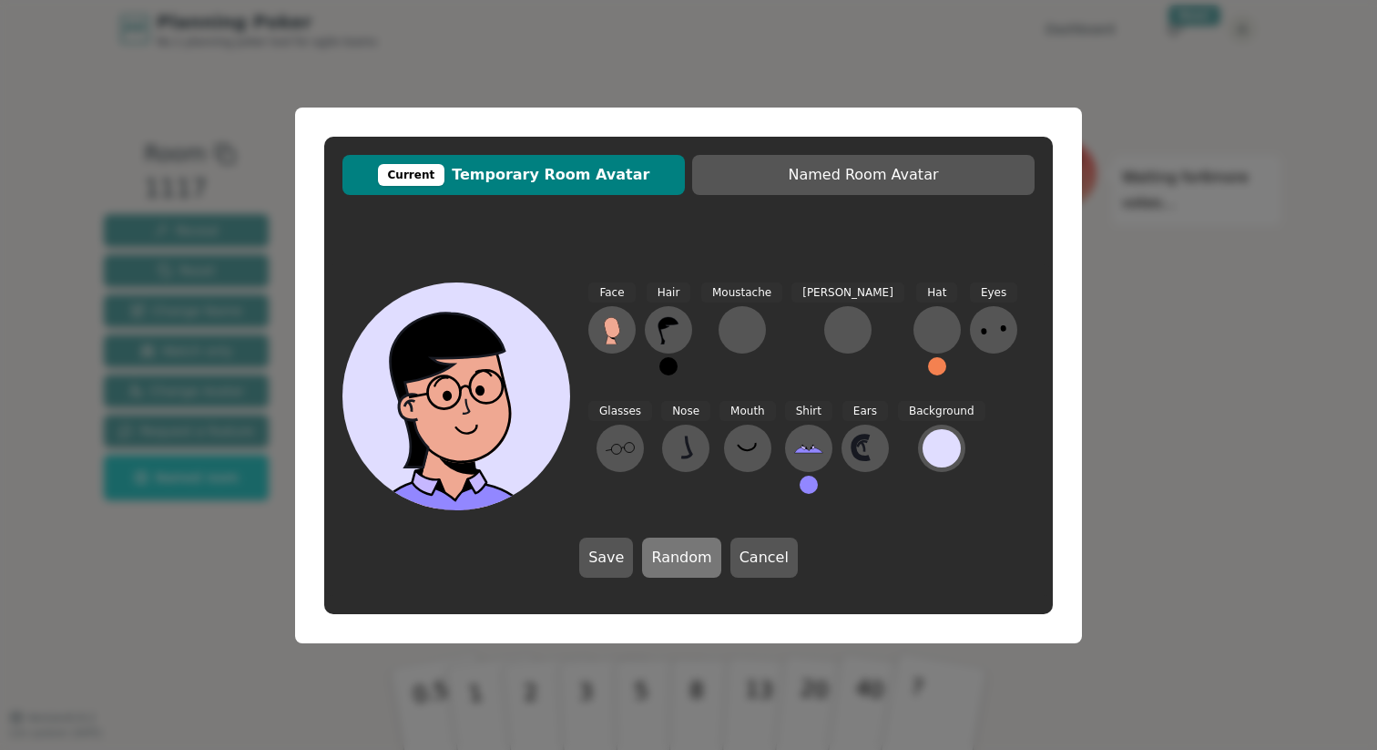
click at [696, 565] on button "Random" at bounding box center [681, 557] width 78 height 40
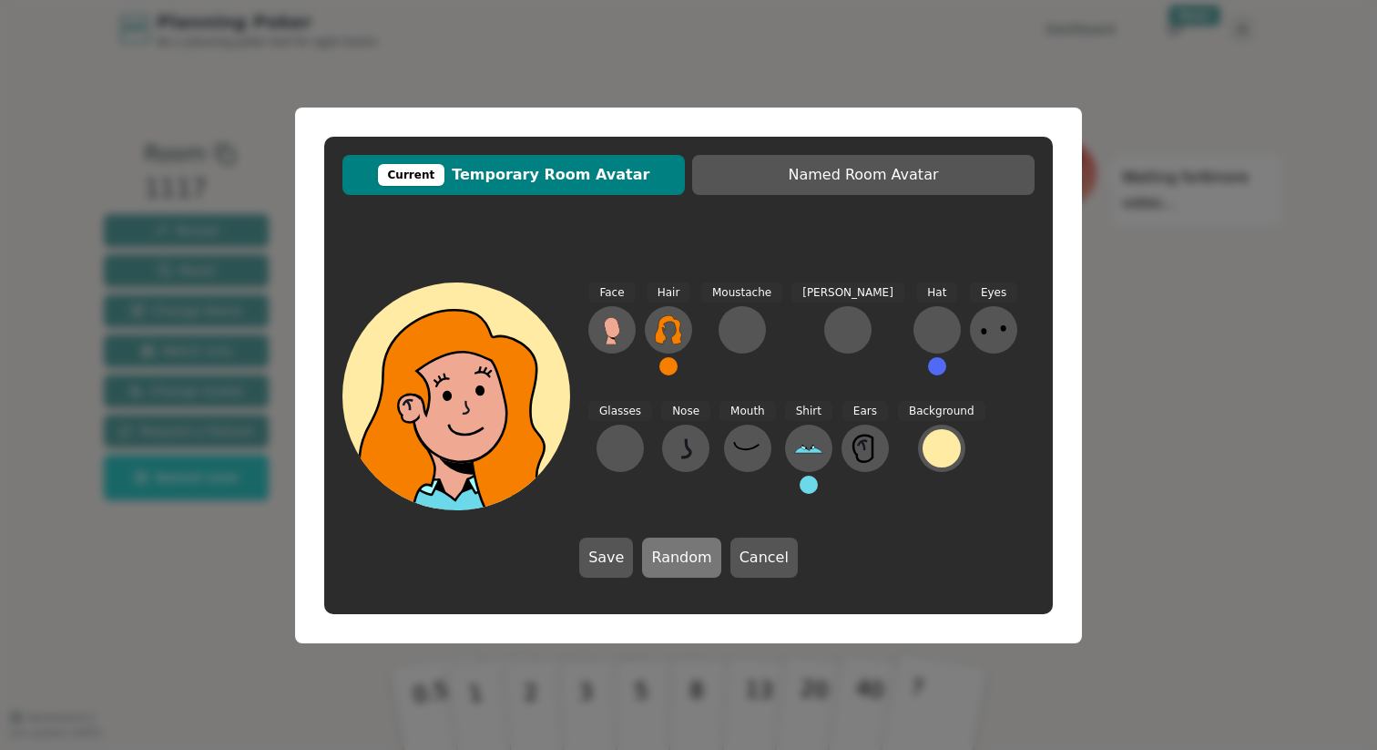
click at [696, 565] on button "Random" at bounding box center [681, 557] width 78 height 40
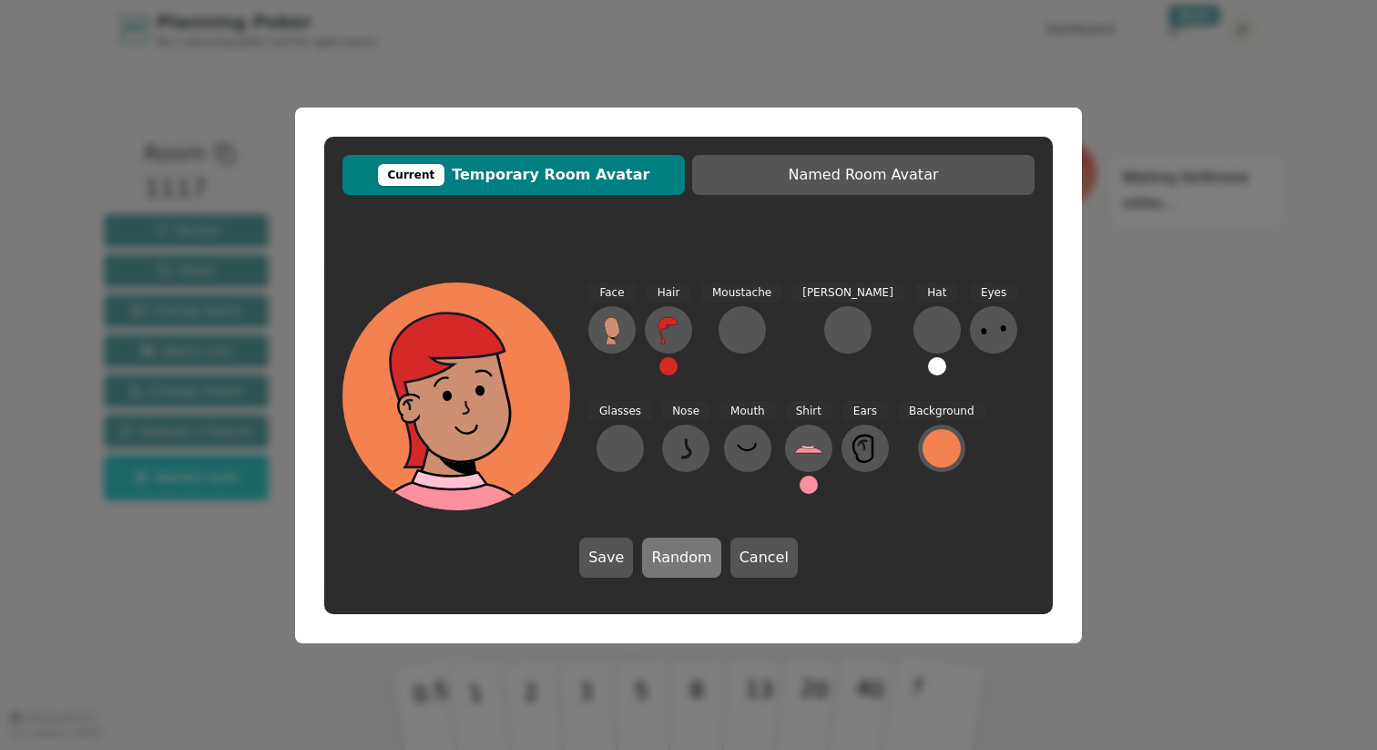
click at [696, 565] on button "Random" at bounding box center [681, 557] width 78 height 40
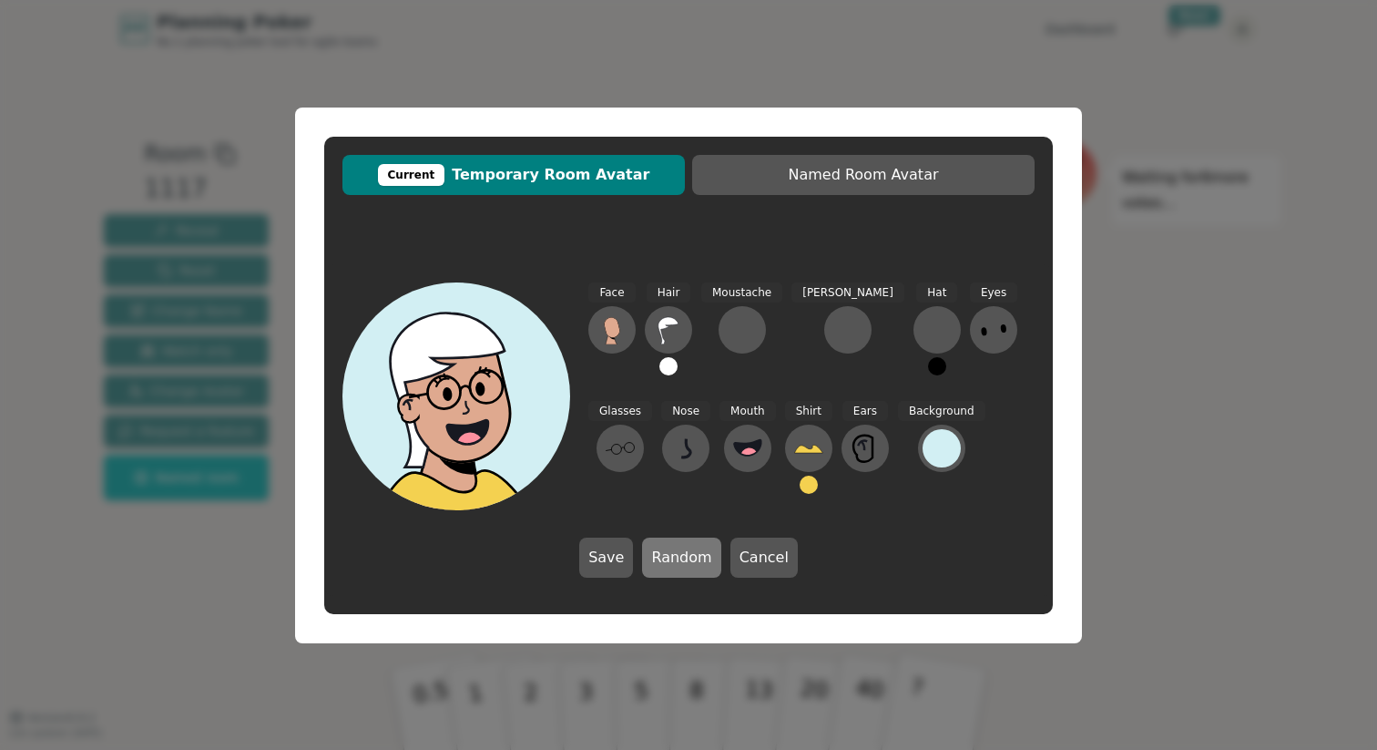
click at [696, 565] on button "Random" at bounding box center [681, 557] width 78 height 40
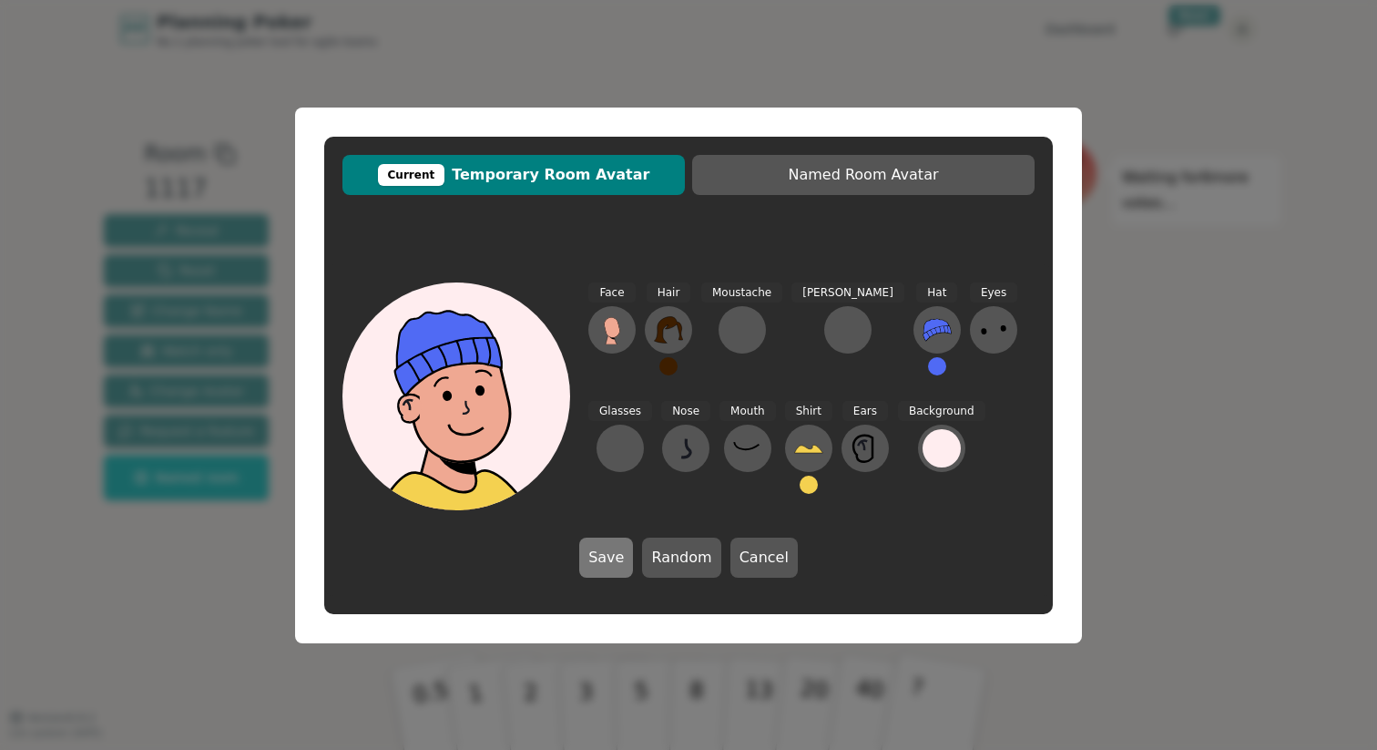
click at [621, 565] on button "Save" at bounding box center [606, 557] width 54 height 40
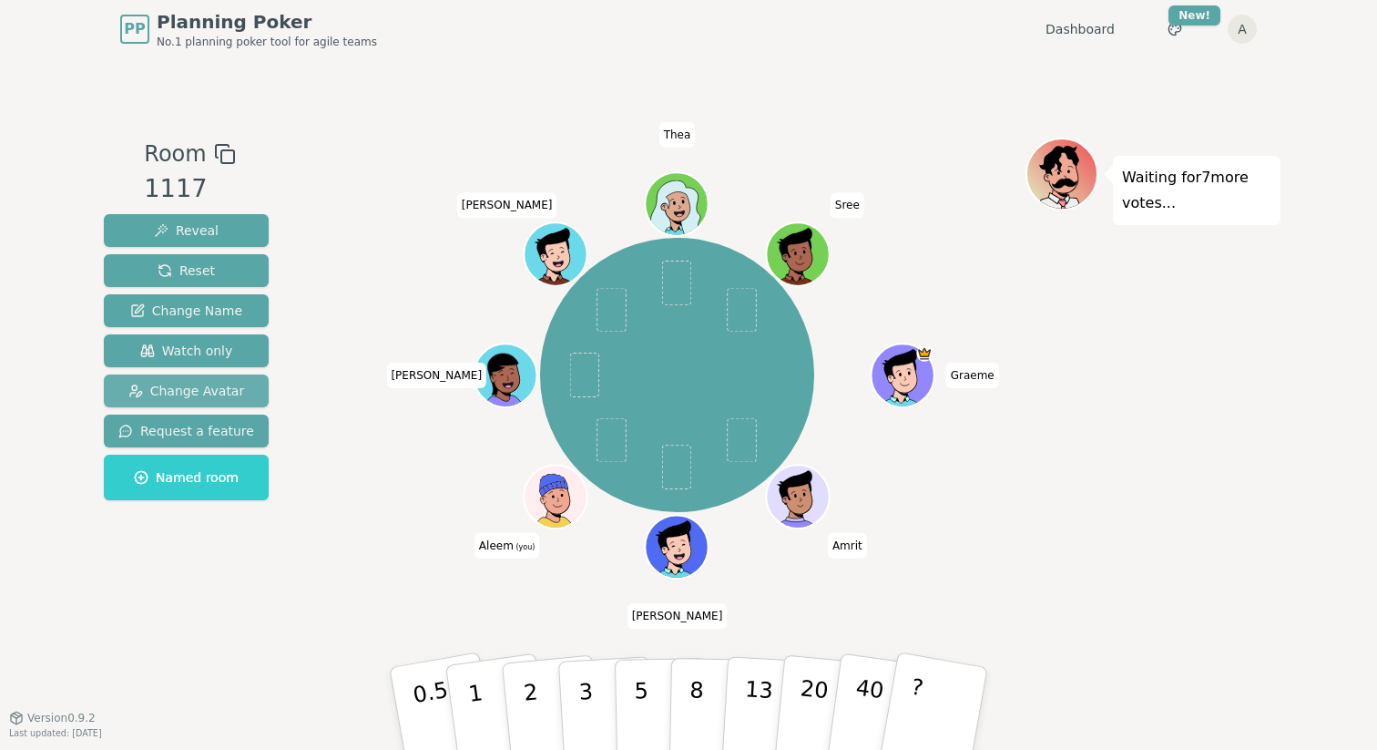
click at [200, 400] on button "Change Avatar" at bounding box center [186, 390] width 165 height 33
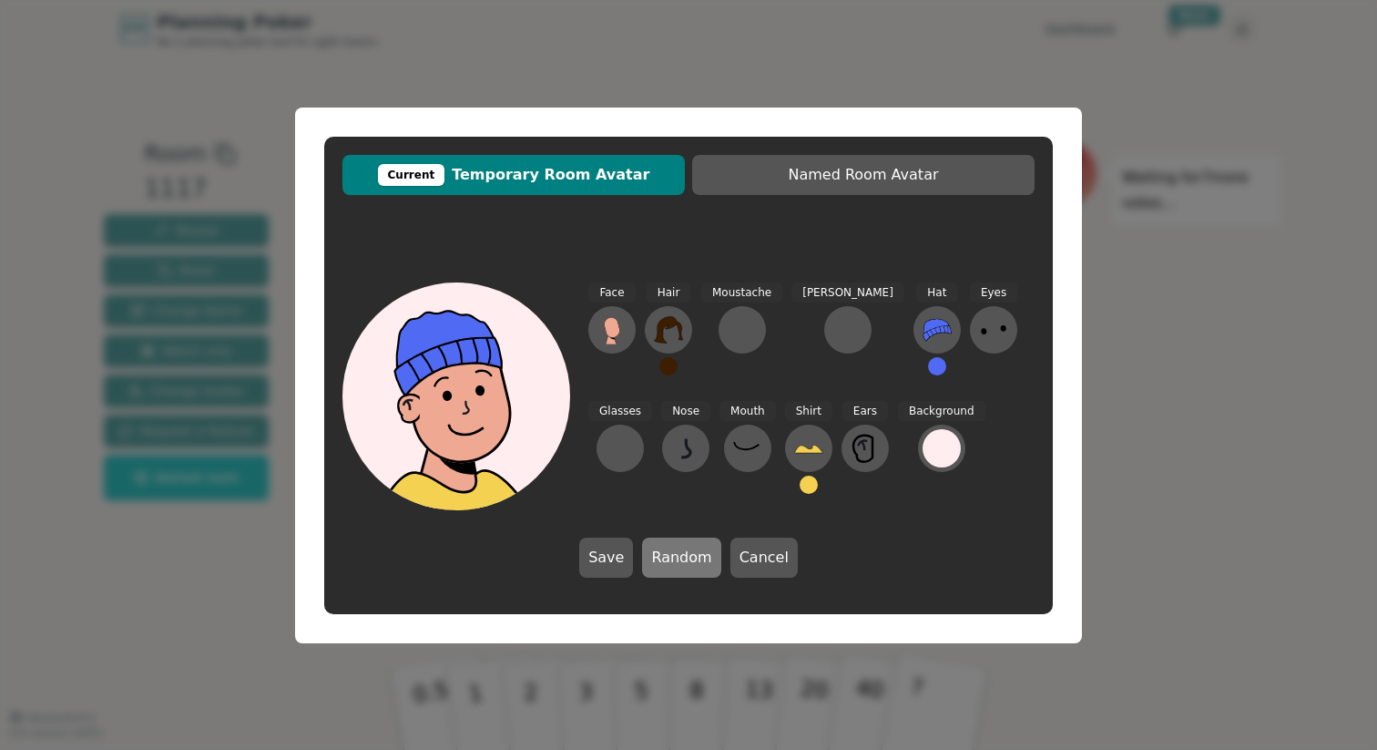
click at [669, 552] on button "Random" at bounding box center [681, 557] width 78 height 40
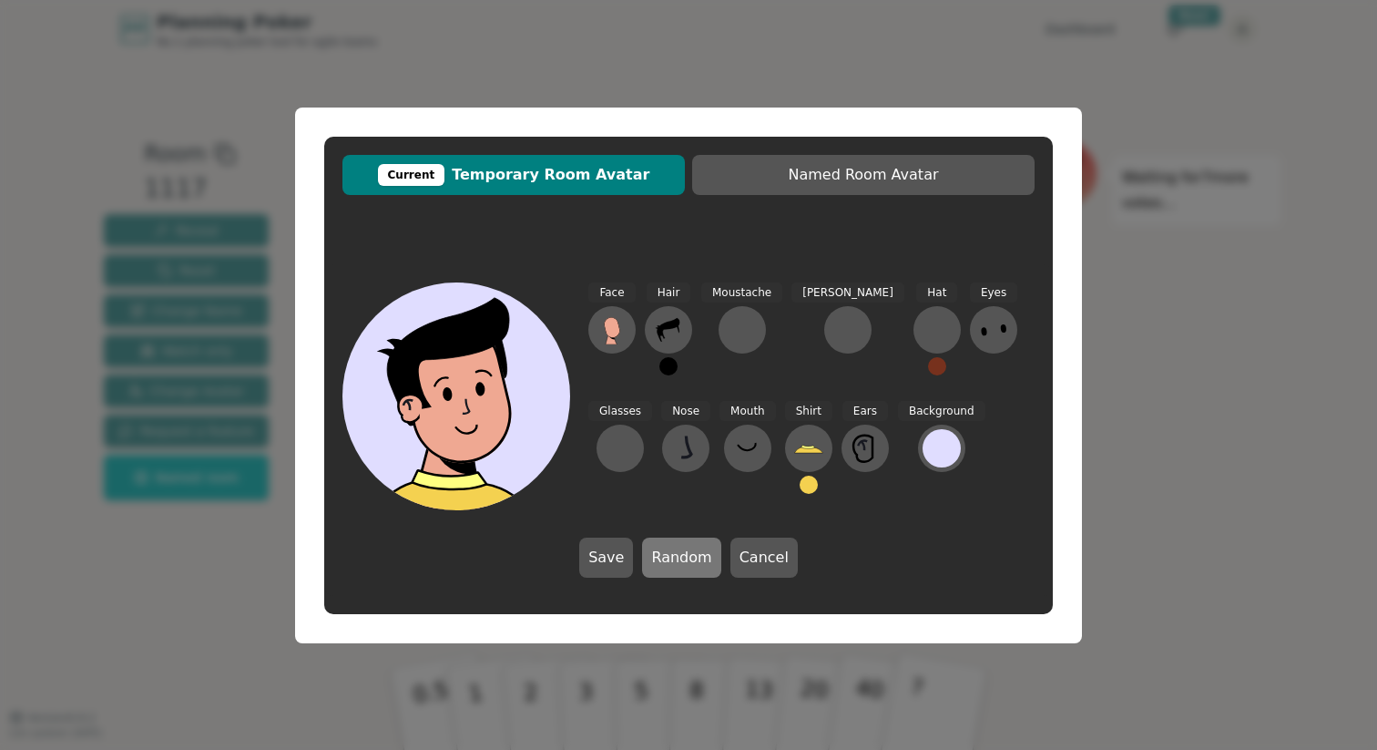
click at [669, 552] on button "Random" at bounding box center [681, 557] width 78 height 40
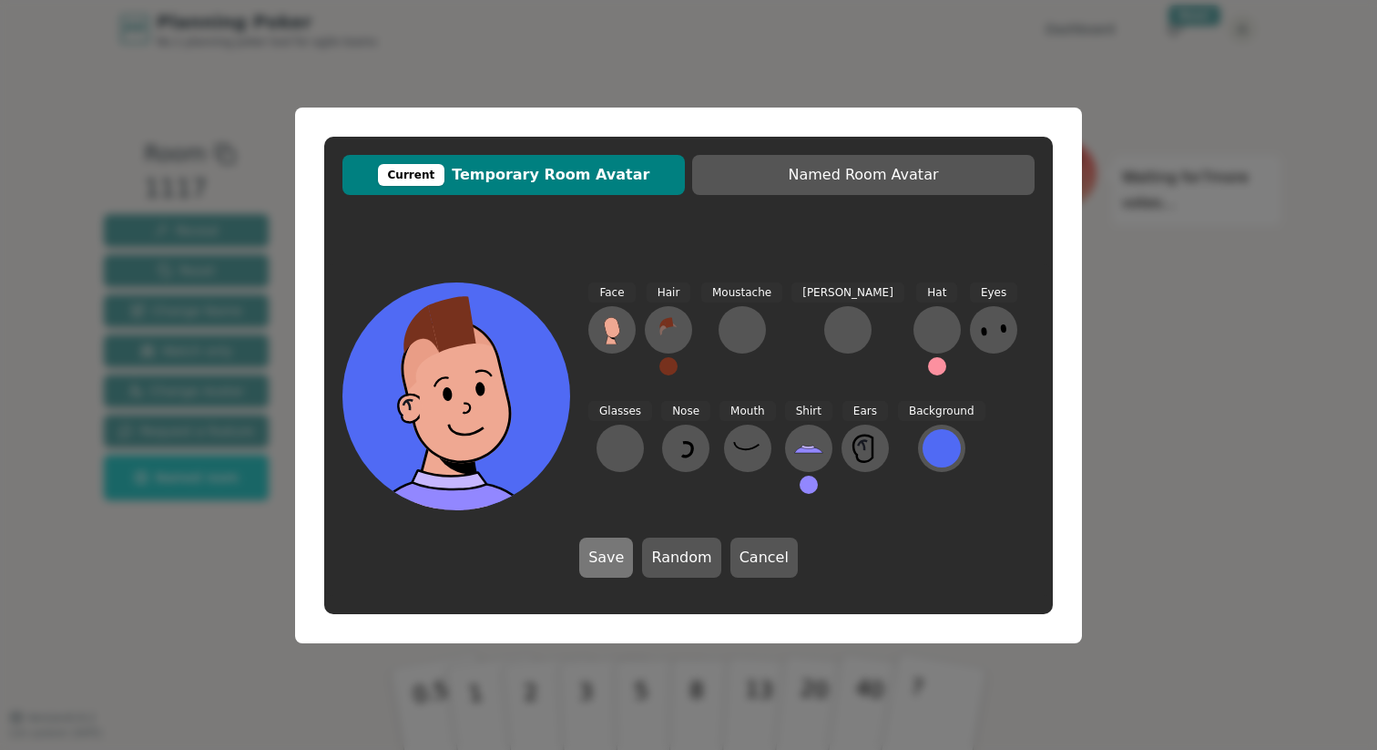
click at [626, 567] on button "Save" at bounding box center [606, 557] width 54 height 40
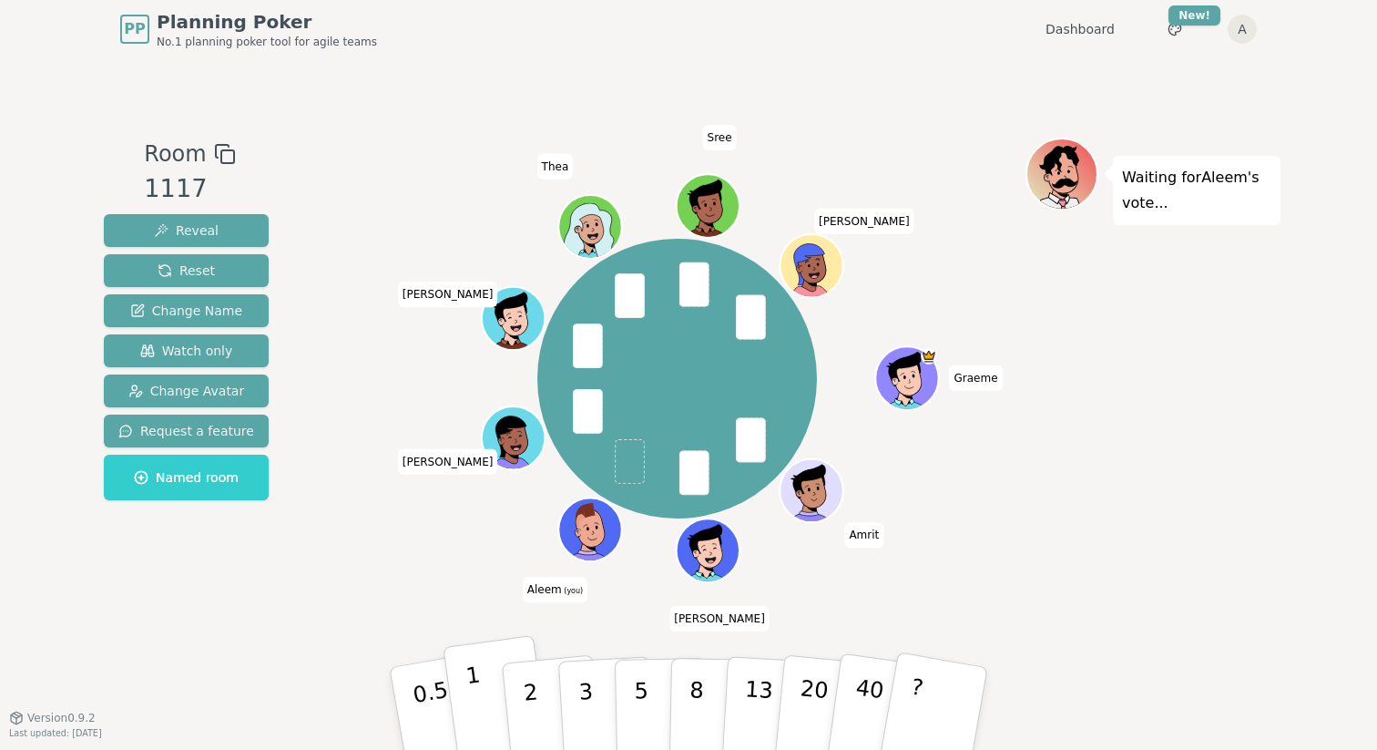
click at [483, 693] on button "1" at bounding box center [497, 709] width 108 height 148
click at [529, 688] on p "2" at bounding box center [533, 710] width 24 height 99
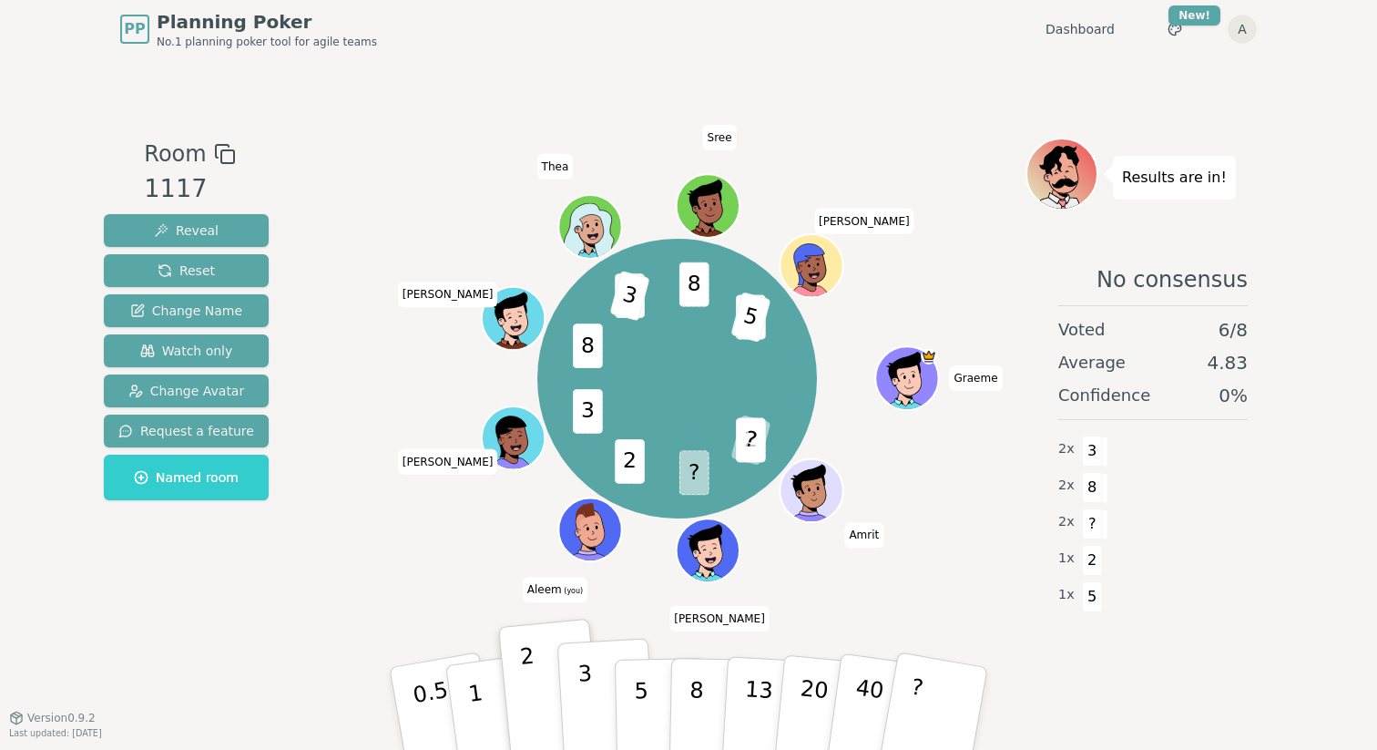
click at [600, 681] on button "3" at bounding box center [606, 709] width 99 height 142
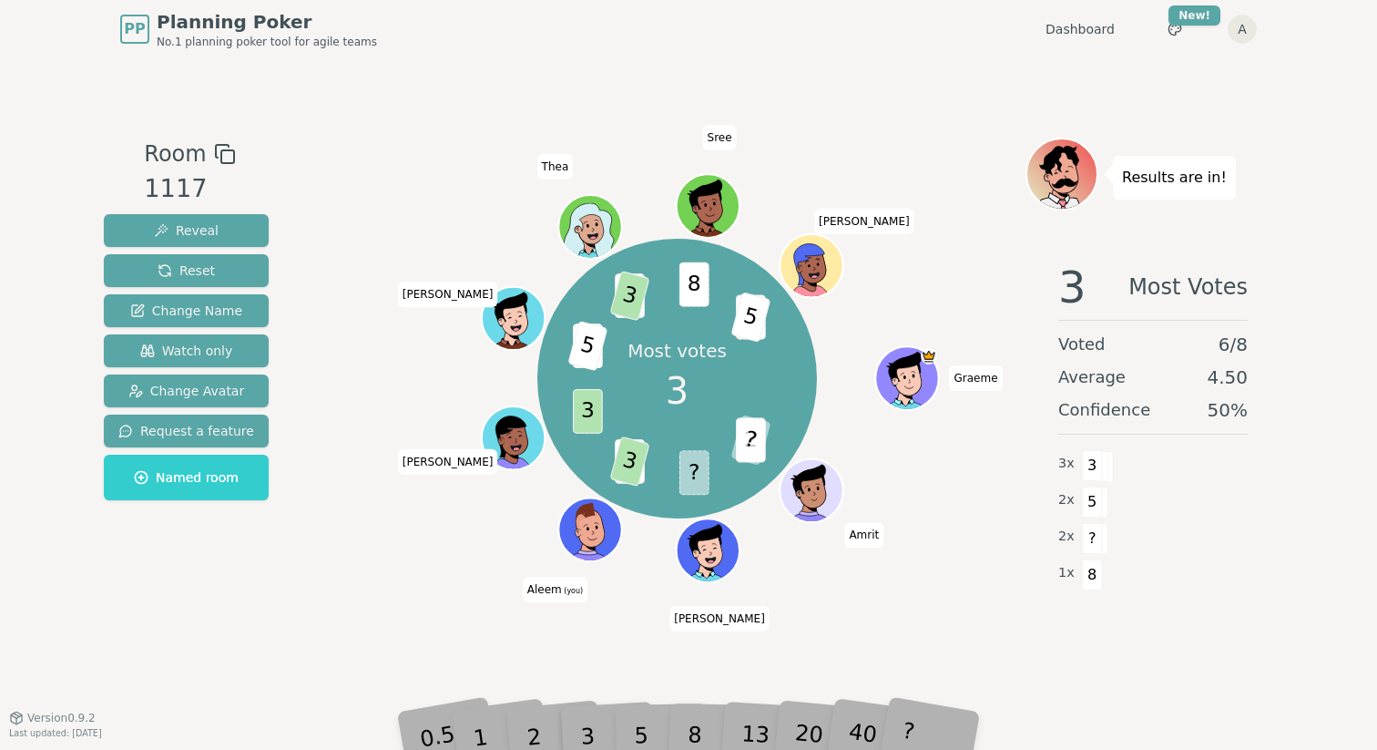
click at [595, 726] on div "3" at bounding box center [607, 708] width 58 height 66
click at [633, 724] on div "3" at bounding box center [607, 708] width 58 height 66
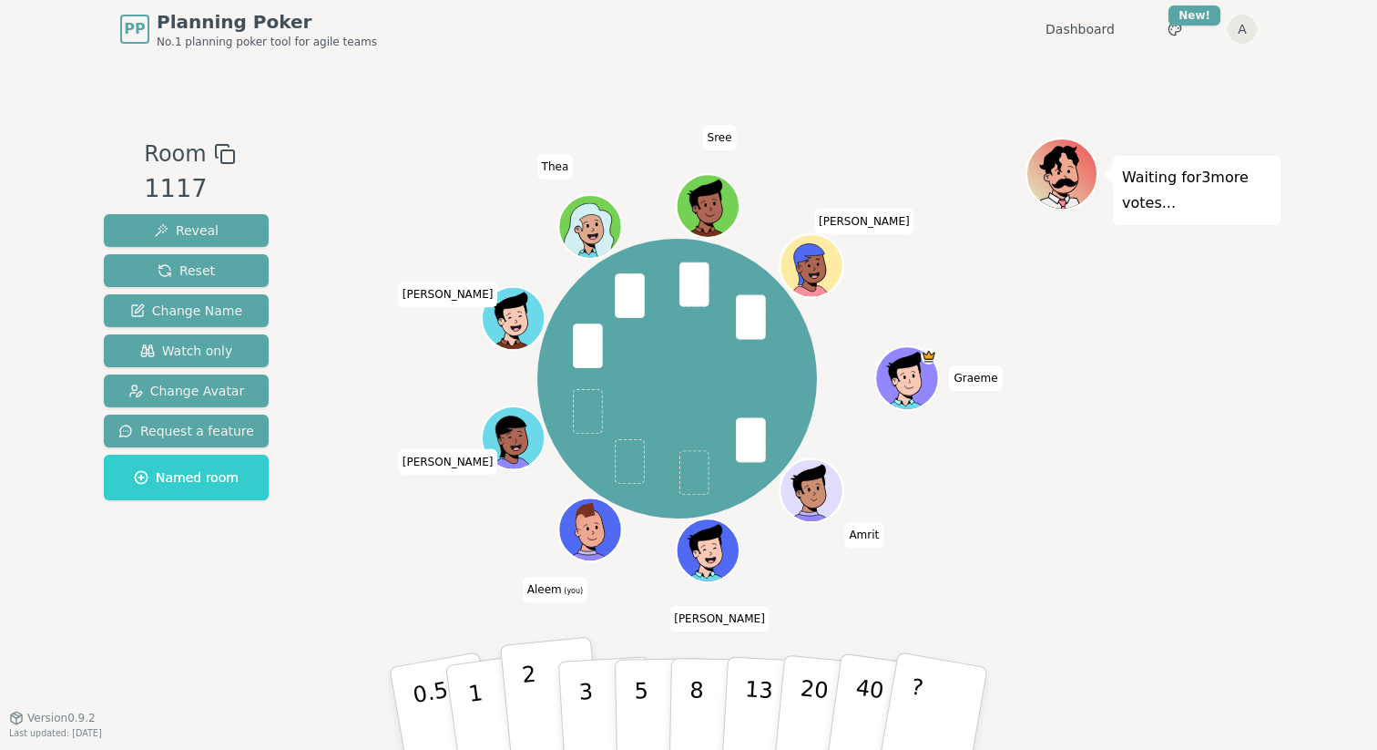
click at [523, 697] on button "2" at bounding box center [552, 709] width 104 height 145
click at [544, 695] on button "2" at bounding box center [552, 709] width 104 height 145
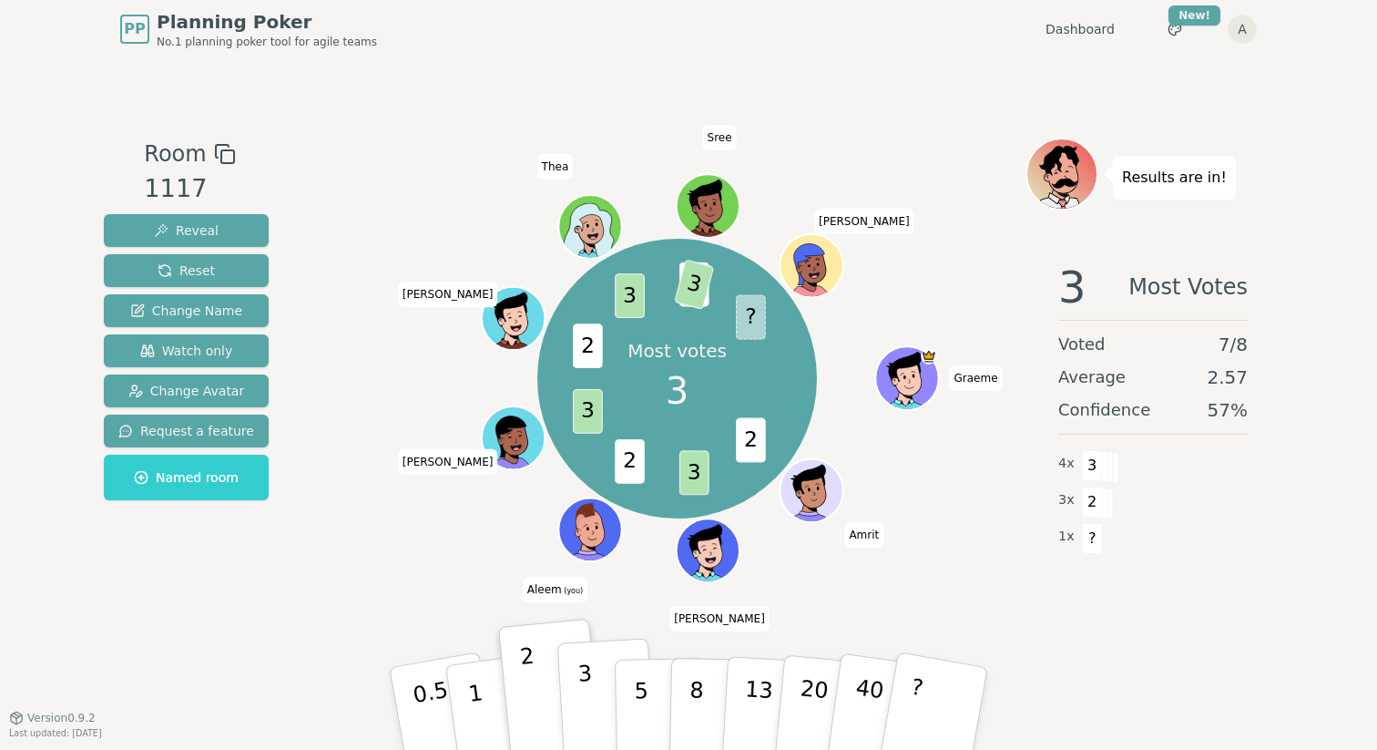
click at [596, 692] on button "3" at bounding box center [606, 709] width 99 height 142
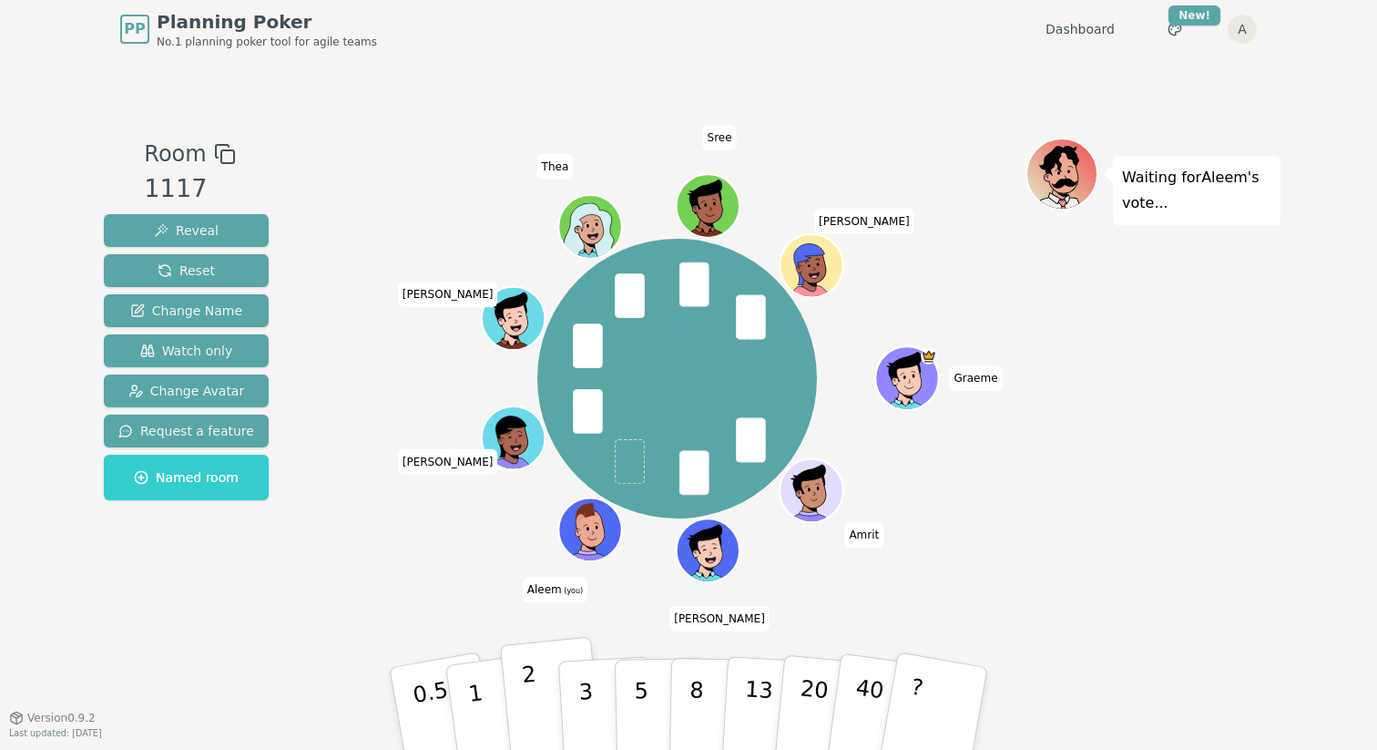
click at [532, 702] on p "2" at bounding box center [533, 710] width 24 height 99
click at [532, 690] on p "2" at bounding box center [533, 710] width 24 height 99
